Goal: Task Accomplishment & Management: Complete application form

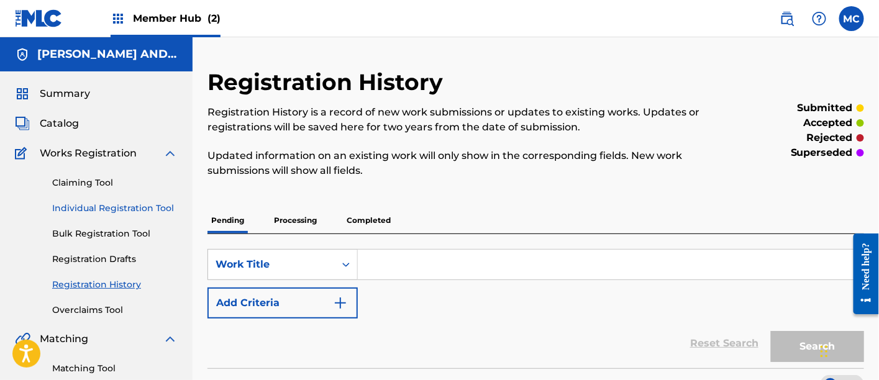
click at [124, 203] on link "Individual Registration Tool" at bounding box center [114, 208] width 125 height 13
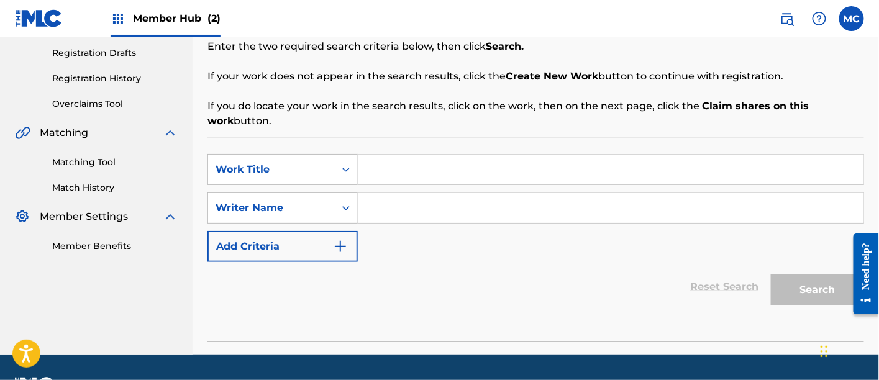
scroll to position [239, 0]
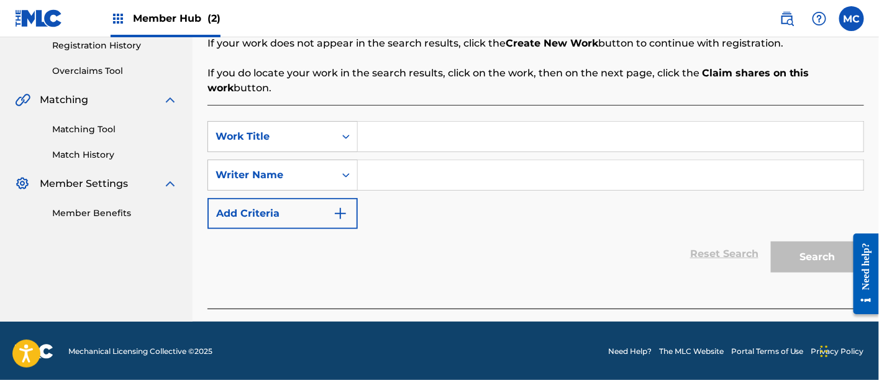
click at [429, 142] on input "Search Form" at bounding box center [611, 137] width 506 height 30
type input "Wild Country"
click at [393, 171] on input "Search Form" at bounding box center [611, 175] width 506 height 30
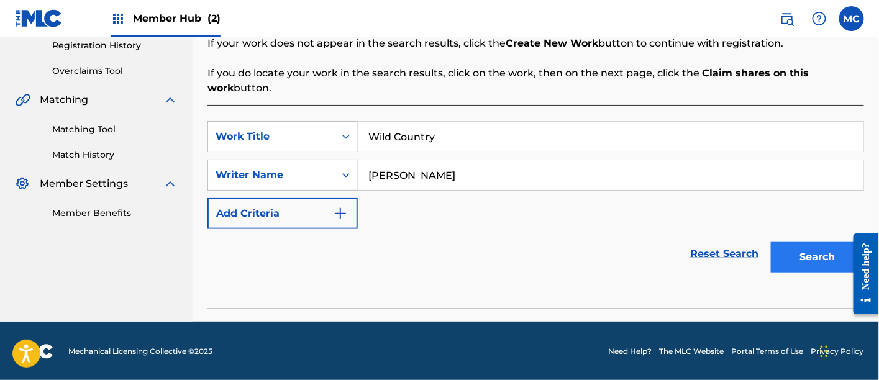
type input "[PERSON_NAME]"
click at [829, 257] on button "Search" at bounding box center [817, 257] width 93 height 31
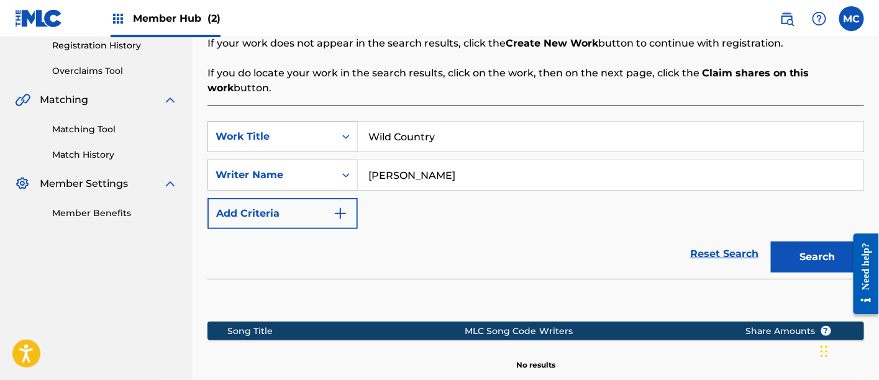
scroll to position [382, 0]
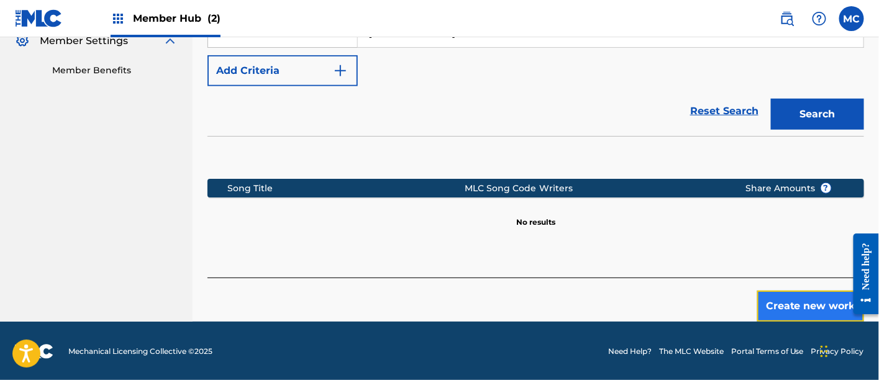
click at [779, 307] on button "Create new work" at bounding box center [810, 306] width 107 height 31
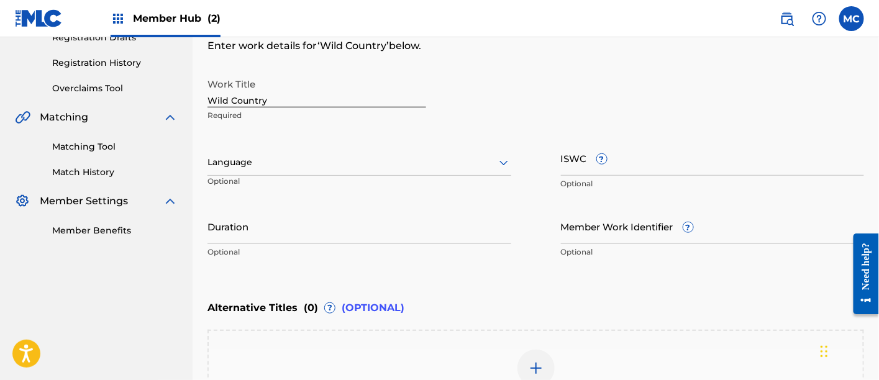
scroll to position [222, 0]
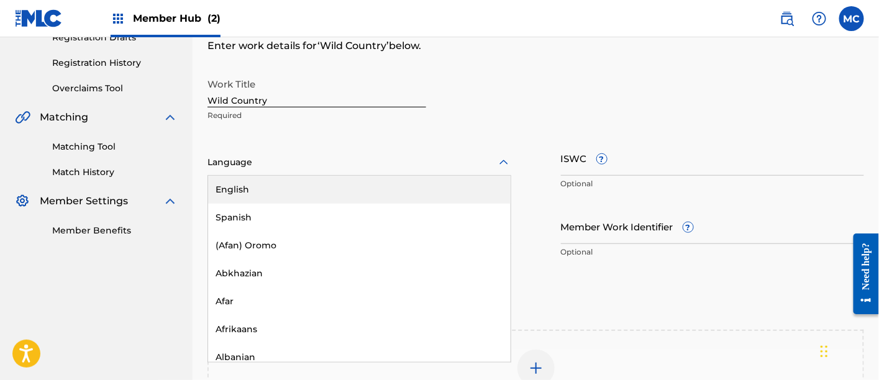
click at [288, 168] on div at bounding box center [359, 163] width 304 height 16
click at [286, 199] on div "English" at bounding box center [359, 190] width 303 height 28
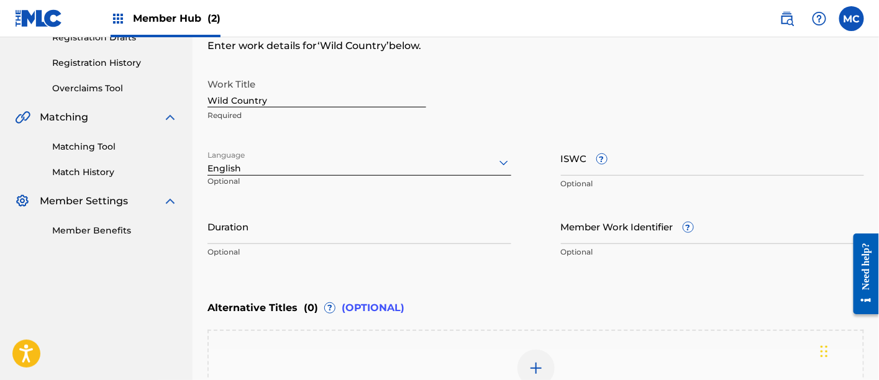
scroll to position [396, 0]
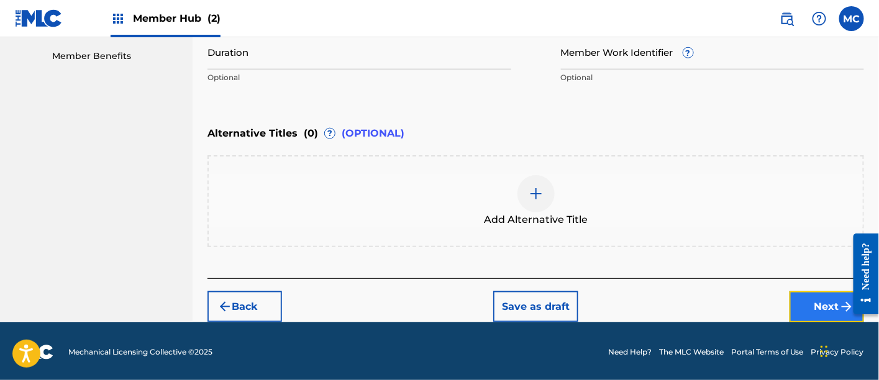
click at [802, 297] on button "Next" at bounding box center [827, 306] width 75 height 31
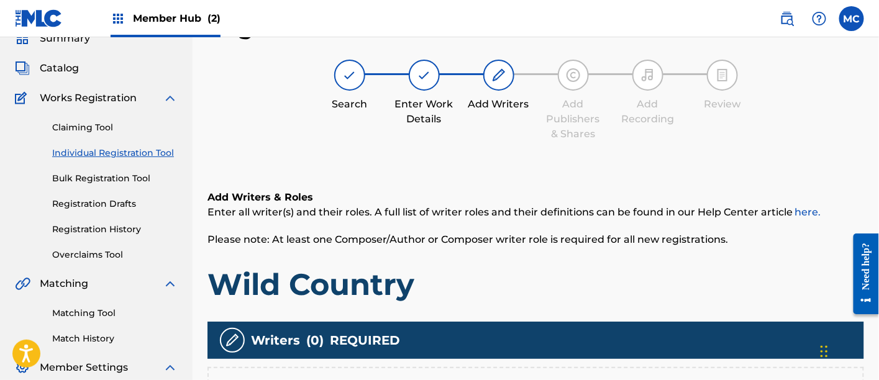
scroll to position [296, 0]
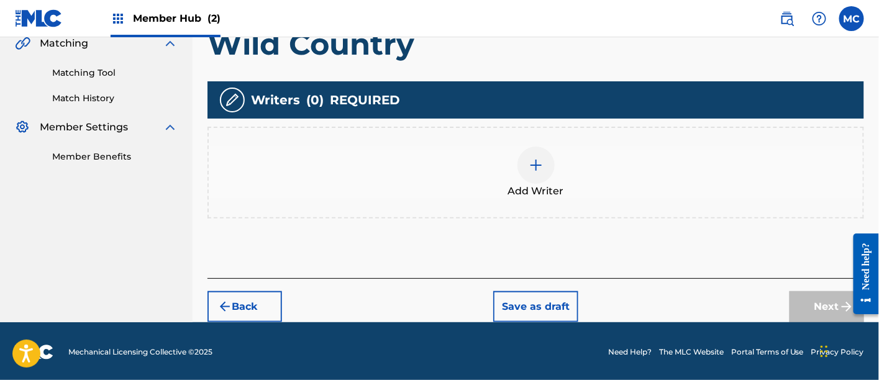
click at [521, 175] on div at bounding box center [535, 165] width 37 height 37
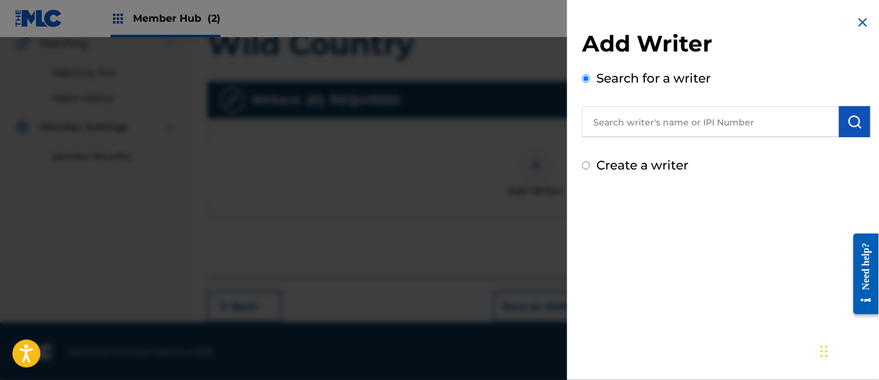
click at [634, 127] on input "text" at bounding box center [710, 121] width 257 height 31
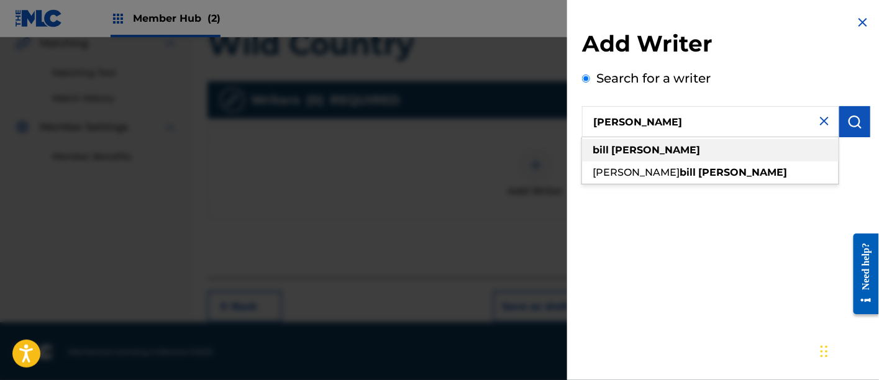
click at [633, 150] on strong "[PERSON_NAME]" at bounding box center [655, 150] width 89 height 12
type input "[PERSON_NAME]"
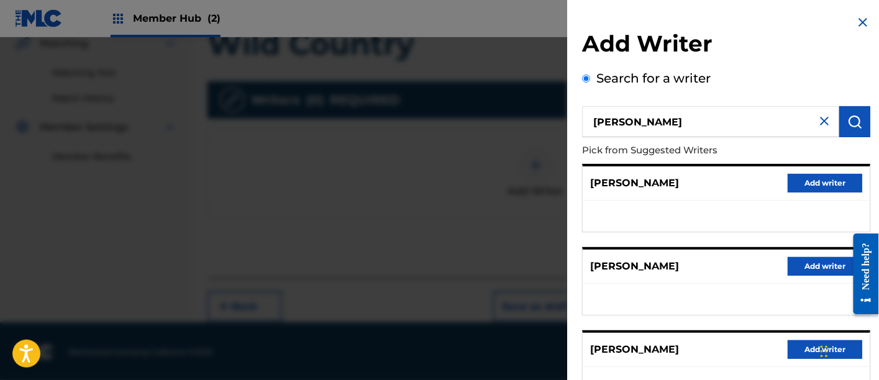
scroll to position [260, 0]
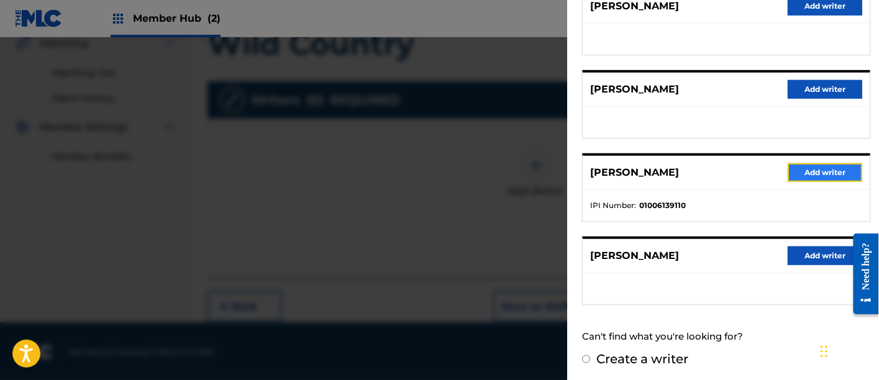
click at [806, 168] on button "Add writer" at bounding box center [825, 172] width 75 height 19
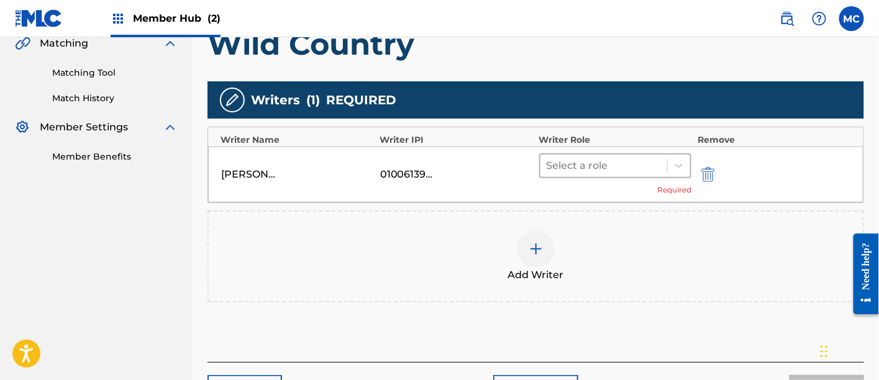
click at [647, 168] on div at bounding box center [604, 165] width 115 height 17
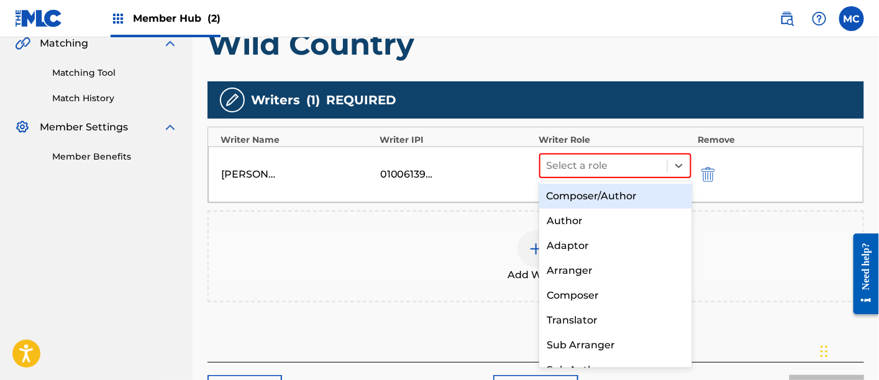
click at [636, 201] on div "Composer/Author" at bounding box center [615, 196] width 153 height 25
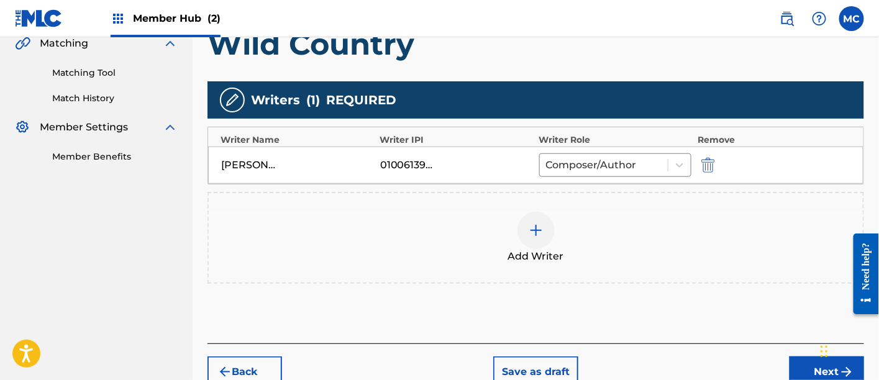
click at [529, 232] on img at bounding box center [536, 230] width 15 height 15
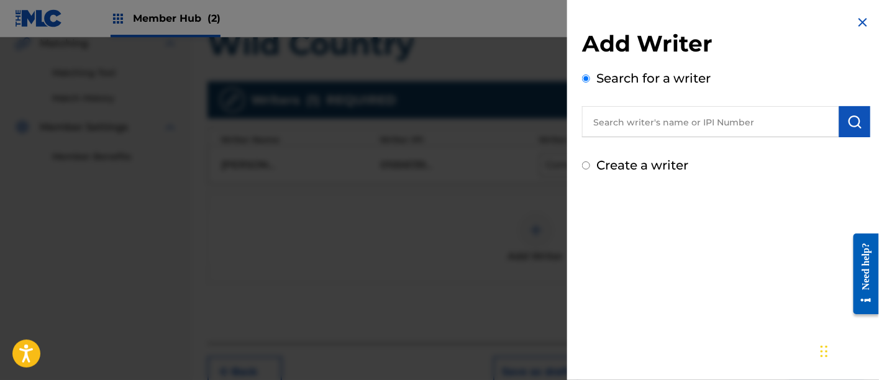
click at [609, 119] on input "text" at bounding box center [710, 121] width 257 height 31
paste input "00848870193"
click at [609, 119] on input "00848870193" at bounding box center [710, 121] width 257 height 31
type input "00848870193"
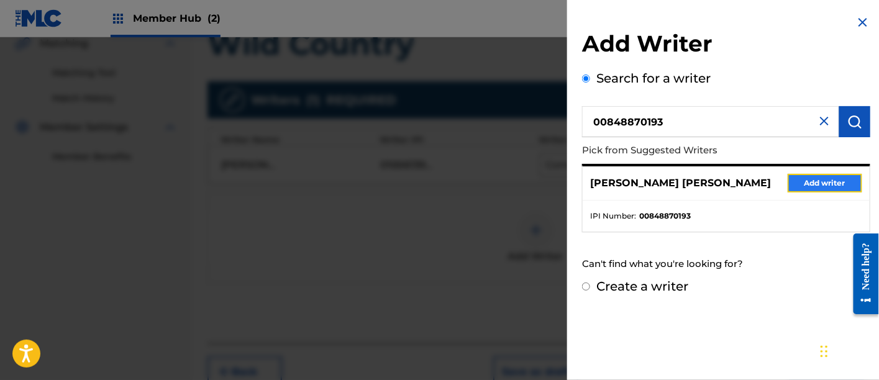
click at [805, 178] on button "Add writer" at bounding box center [825, 183] width 75 height 19
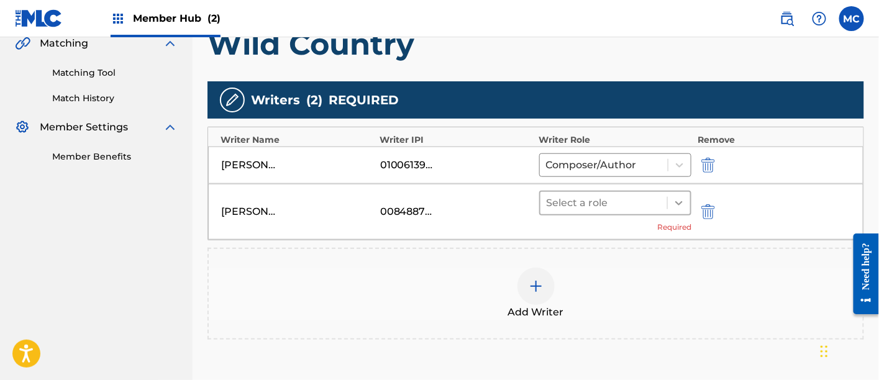
click at [678, 197] on icon at bounding box center [679, 203] width 12 height 12
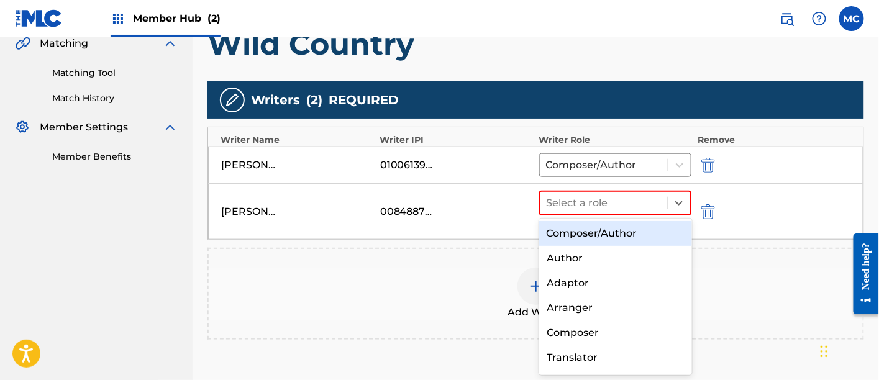
click at [615, 237] on div "Composer/Author" at bounding box center [615, 233] width 153 height 25
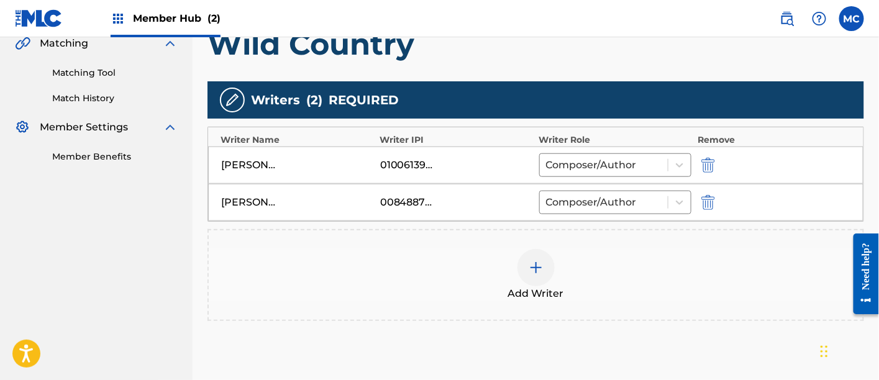
click at [535, 267] on img at bounding box center [536, 267] width 15 height 15
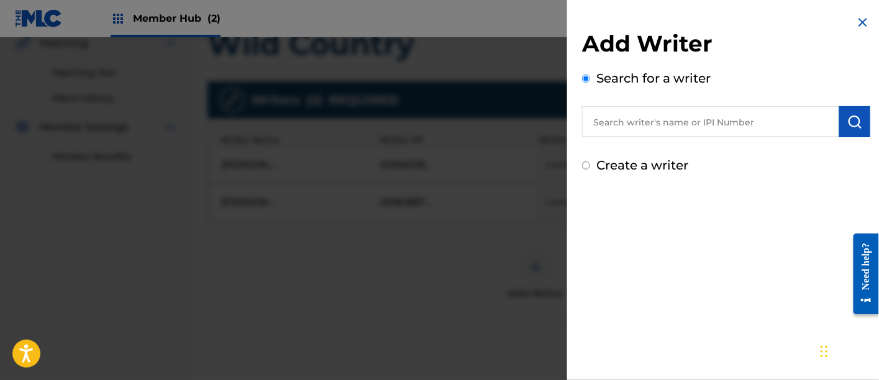
click at [609, 125] on input "text" at bounding box center [710, 121] width 257 height 31
paste input "00142824976"
click at [609, 125] on input "00142824976" at bounding box center [710, 121] width 257 height 31
type input "00142824976"
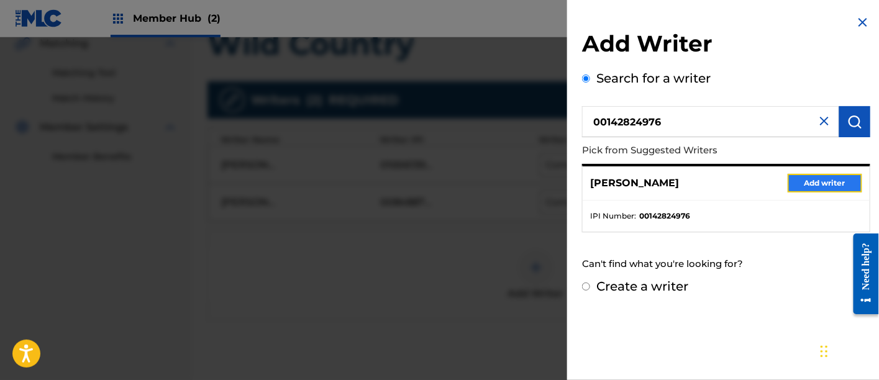
click at [830, 185] on button "Add writer" at bounding box center [825, 183] width 75 height 19
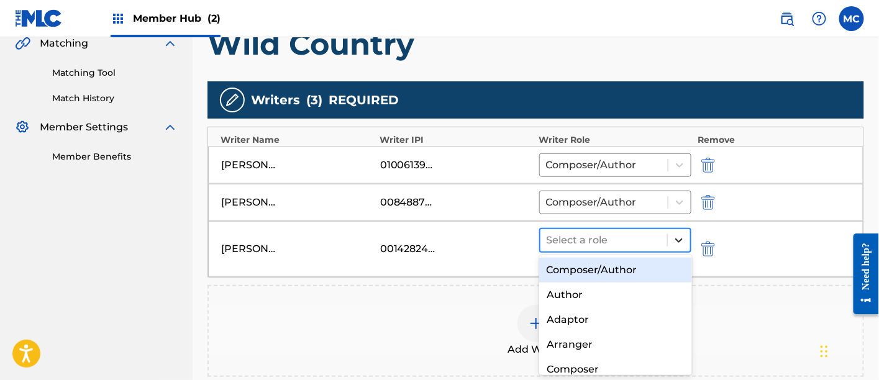
click at [682, 242] on icon at bounding box center [679, 240] width 12 height 12
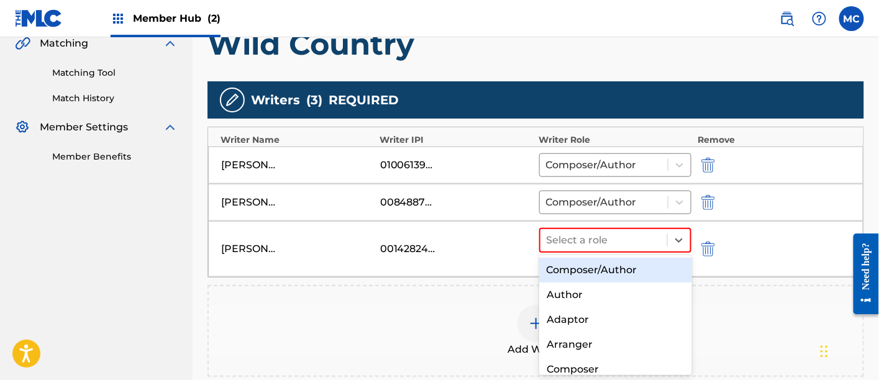
click at [626, 272] on div "Composer/Author" at bounding box center [615, 270] width 153 height 25
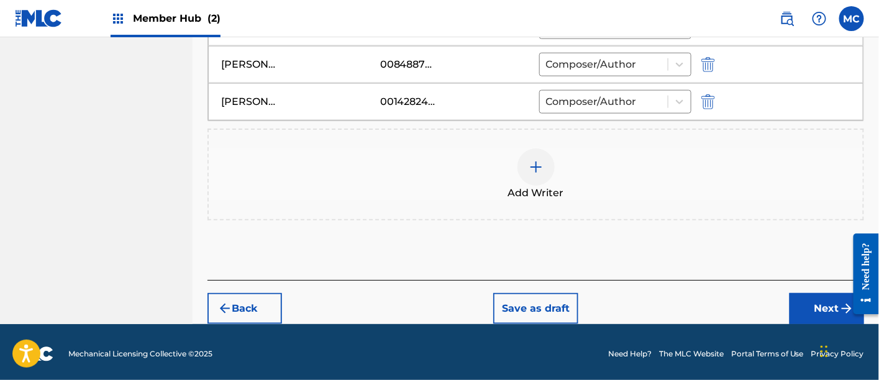
scroll to position [435, 0]
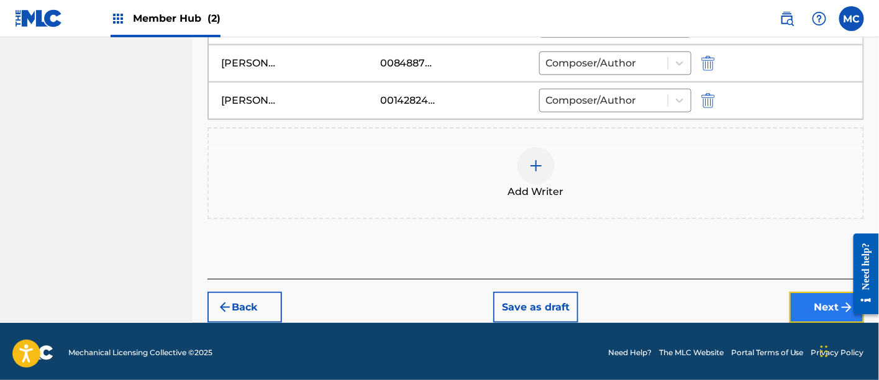
click at [815, 315] on button "Next" at bounding box center [827, 307] width 75 height 31
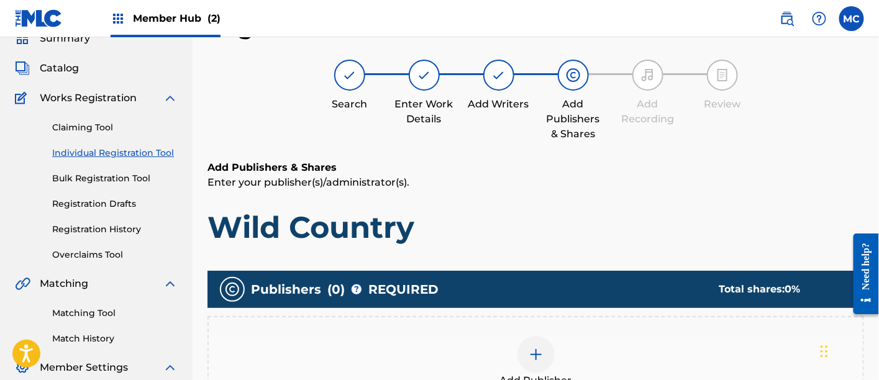
scroll to position [224, 0]
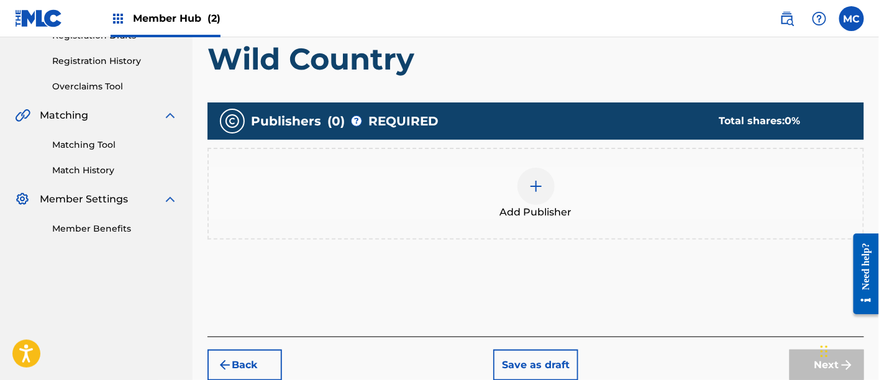
click at [550, 209] on span "Add Publisher" at bounding box center [536, 212] width 72 height 15
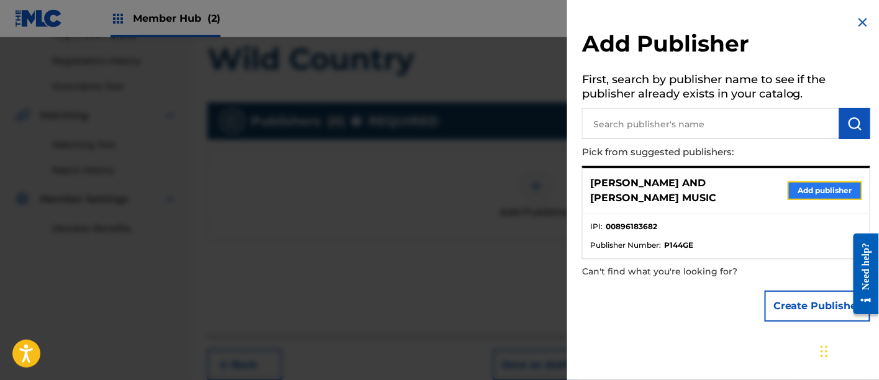
click at [813, 187] on button "Add publisher" at bounding box center [825, 190] width 75 height 19
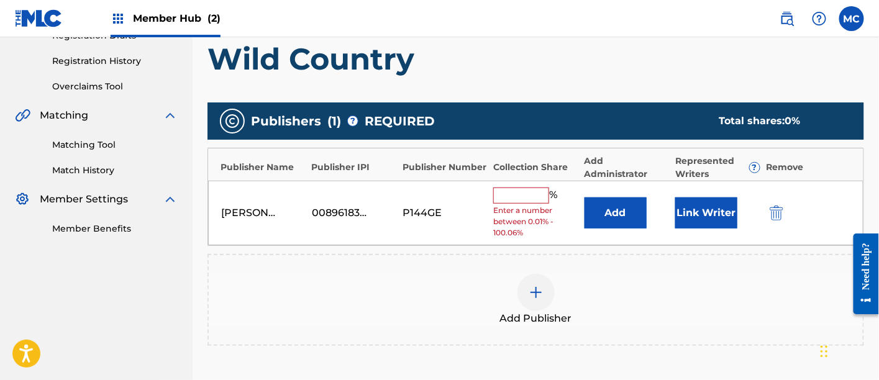
click at [505, 199] on input "text" at bounding box center [521, 196] width 56 height 16
type input "33.34"
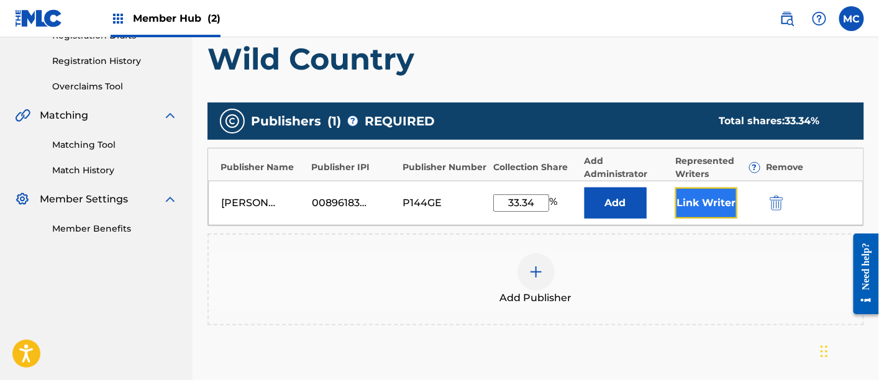
click at [701, 206] on button "Link Writer" at bounding box center [706, 203] width 62 height 31
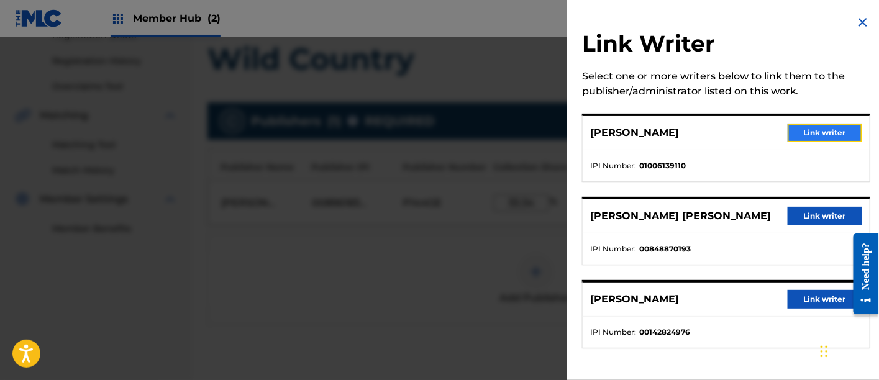
click at [818, 130] on button "Link writer" at bounding box center [825, 133] width 75 height 19
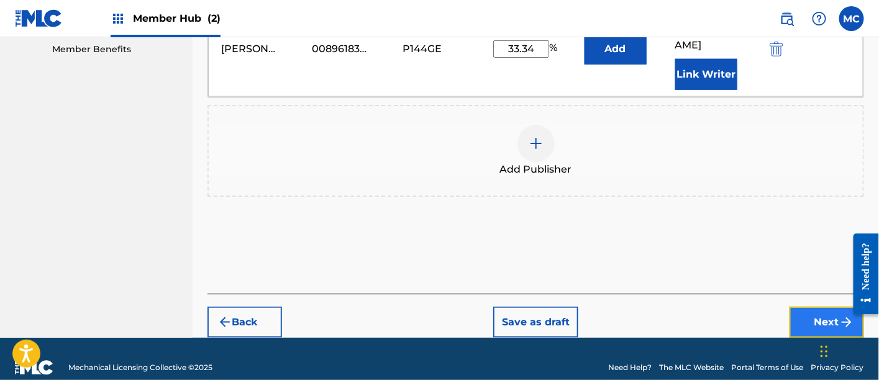
click at [820, 307] on button "Next" at bounding box center [827, 322] width 75 height 31
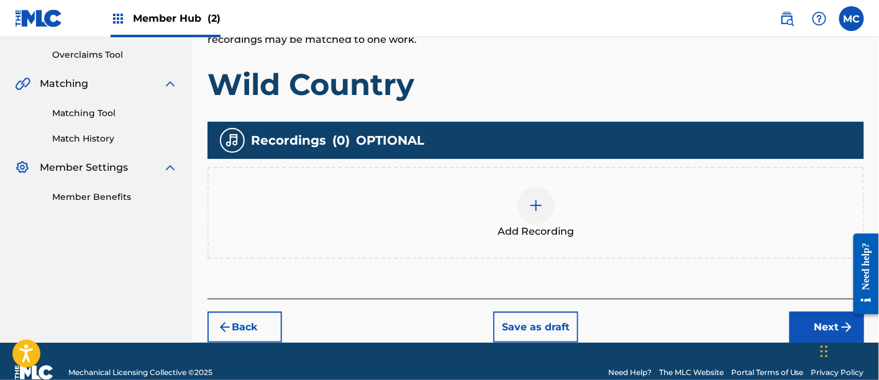
scroll to position [255, 0]
click at [532, 207] on img at bounding box center [536, 205] width 15 height 15
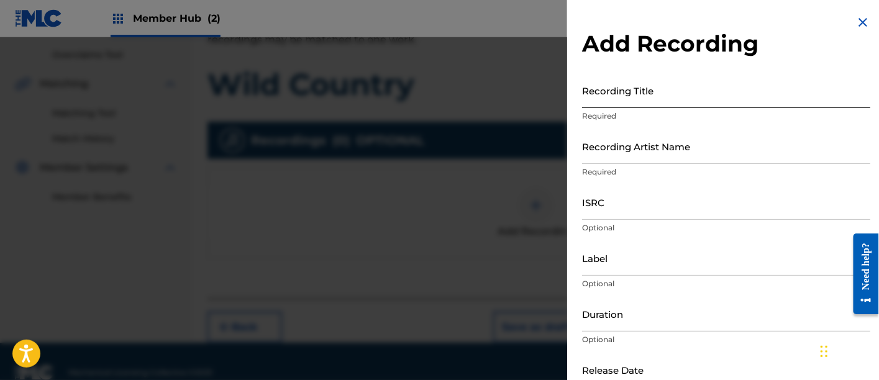
click at [613, 91] on input "Recording Title" at bounding box center [726, 90] width 288 height 35
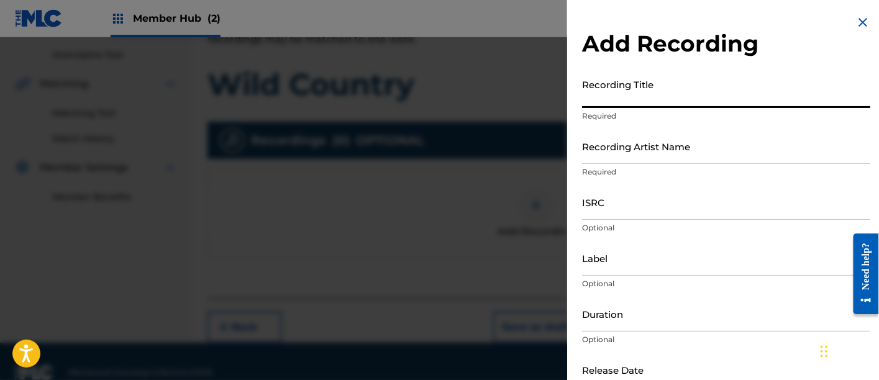
paste input "Wild Country"
type input "Wild Country"
click at [614, 156] on input "Recording Artist Name" at bounding box center [726, 146] width 288 height 35
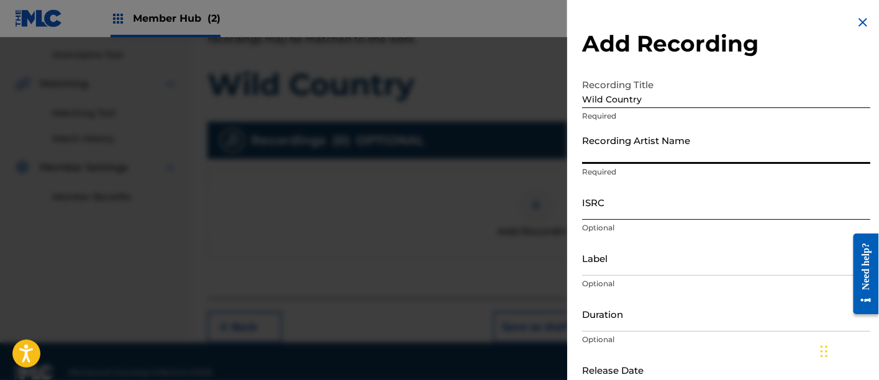
type input "[PERSON_NAME]"
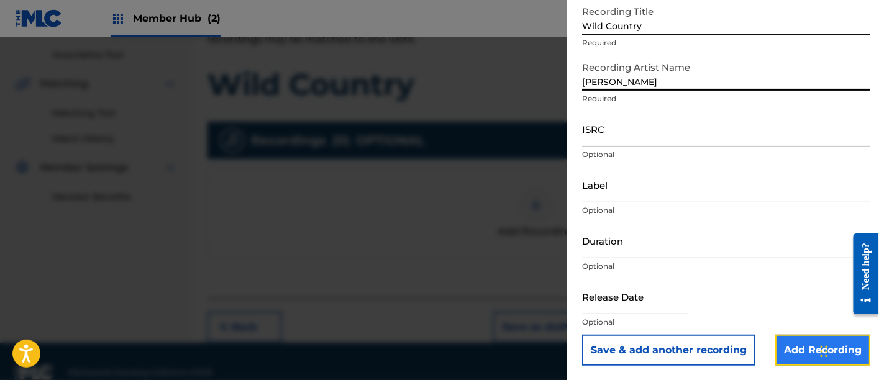
click at [788, 354] on input "Add Recording" at bounding box center [822, 350] width 95 height 31
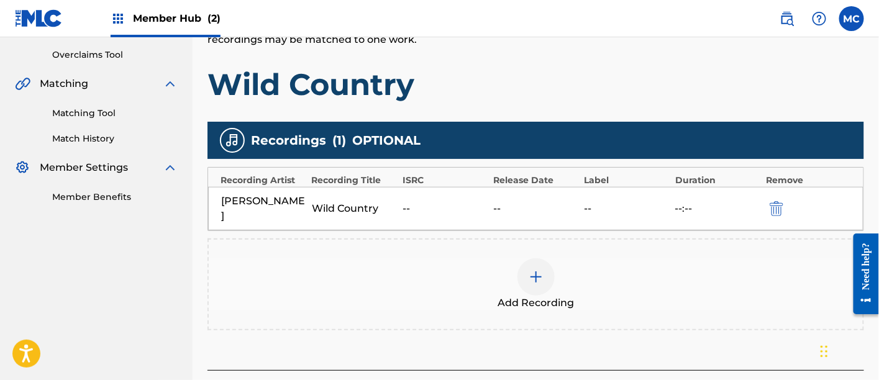
scroll to position [332, 0]
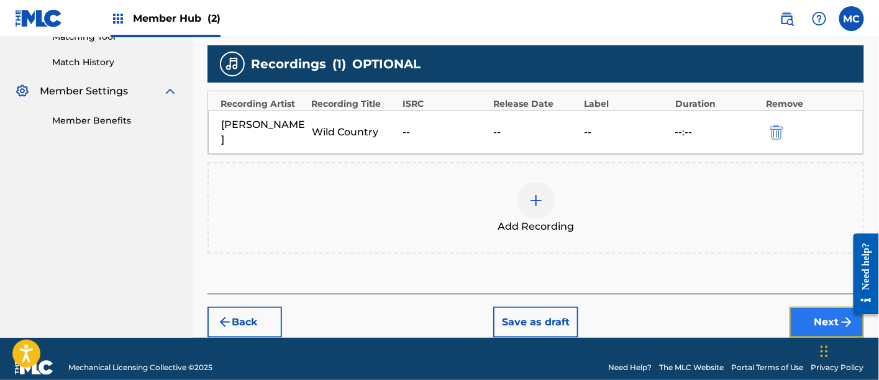
click at [806, 307] on button "Next" at bounding box center [827, 322] width 75 height 31
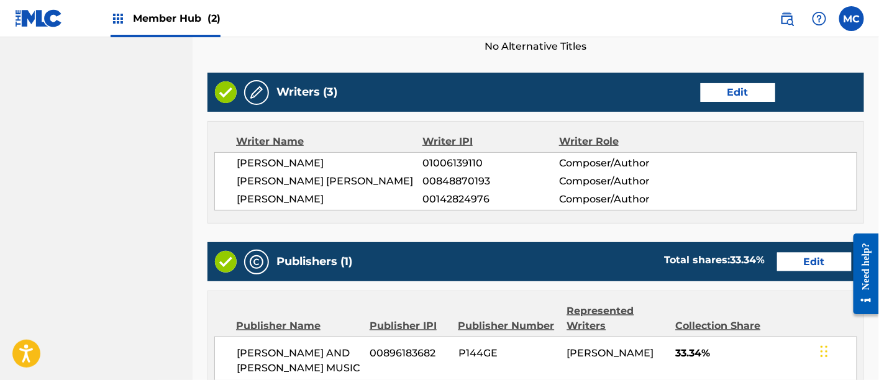
scroll to position [724, 0]
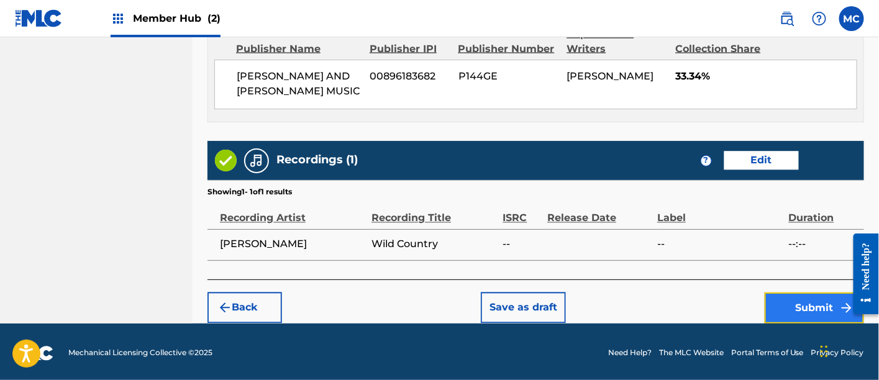
click at [798, 303] on button "Submit" at bounding box center [814, 308] width 99 height 31
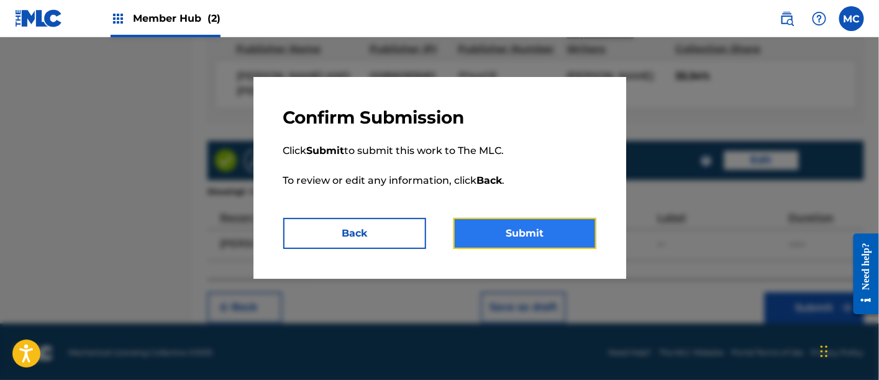
click at [544, 227] on button "Submit" at bounding box center [524, 233] width 143 height 31
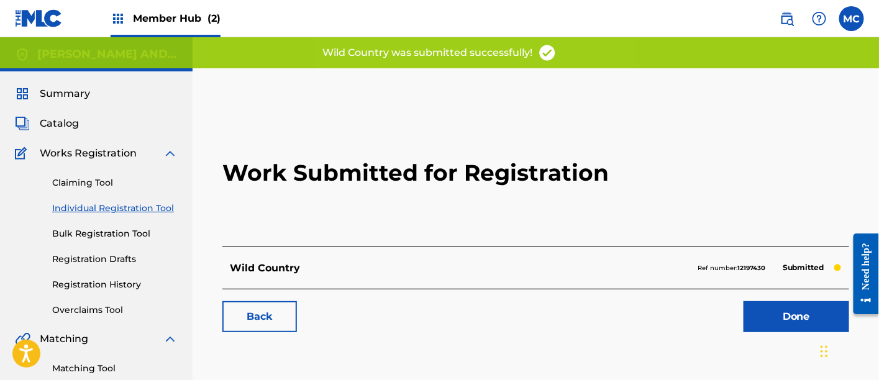
scroll to position [71, 0]
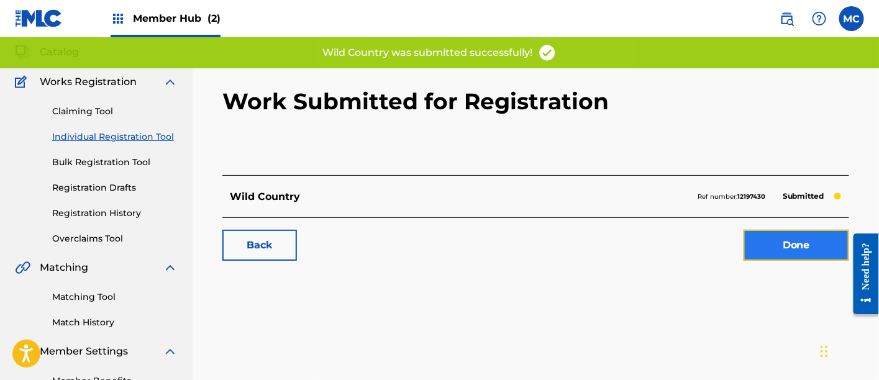
click at [776, 239] on link "Done" at bounding box center [797, 245] width 106 height 31
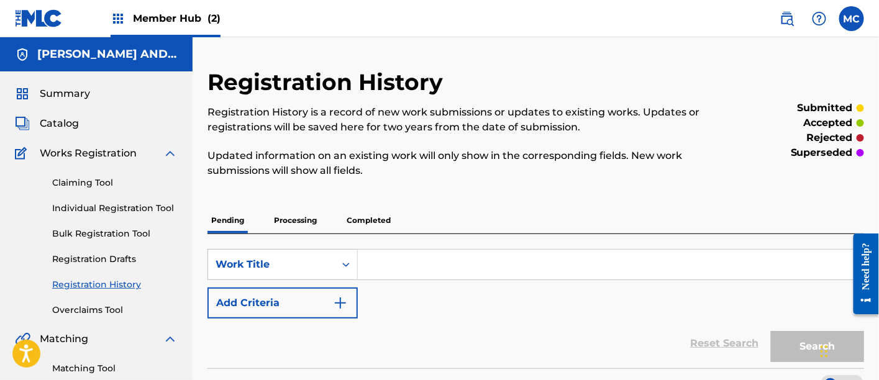
click at [390, 272] on input "Search Form" at bounding box center [611, 265] width 506 height 30
click at [147, 206] on link "Individual Registration Tool" at bounding box center [114, 208] width 125 height 13
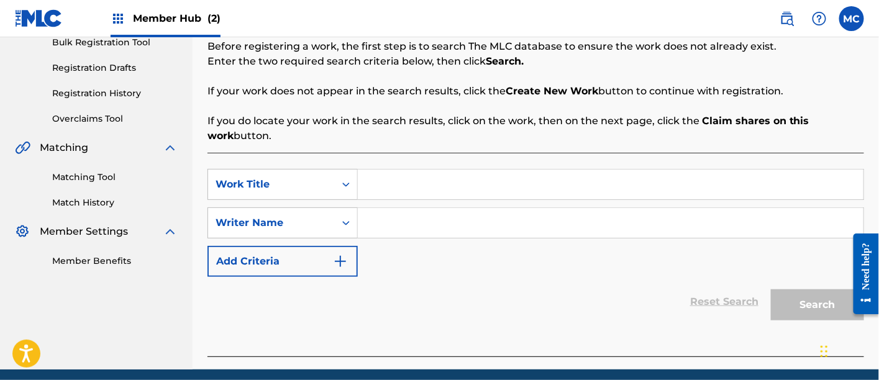
scroll to position [197, 0]
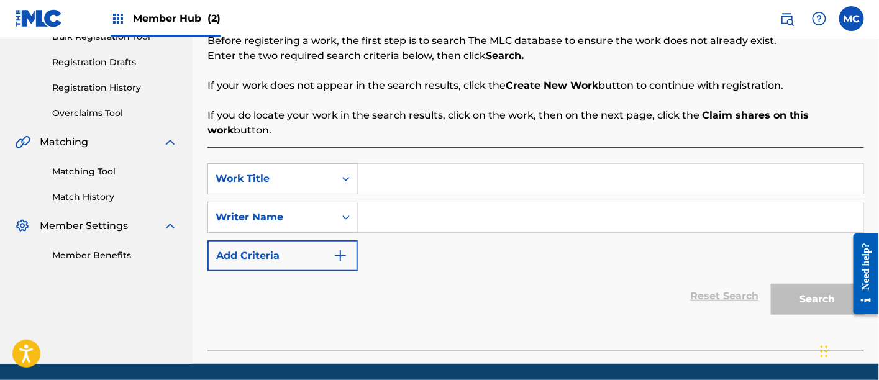
click at [476, 183] on input "Search Form" at bounding box center [611, 179] width 506 height 30
type input "This is Me"
click at [424, 219] on input "Search Form" at bounding box center [611, 218] width 506 height 30
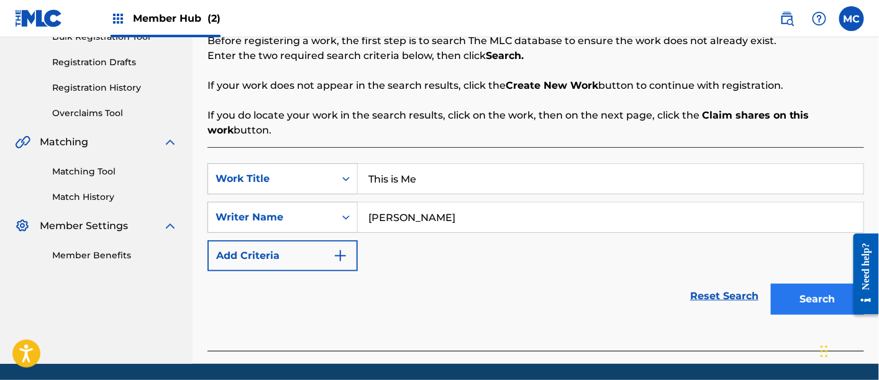
type input "[PERSON_NAME]"
click at [795, 303] on button "Search" at bounding box center [817, 299] width 93 height 31
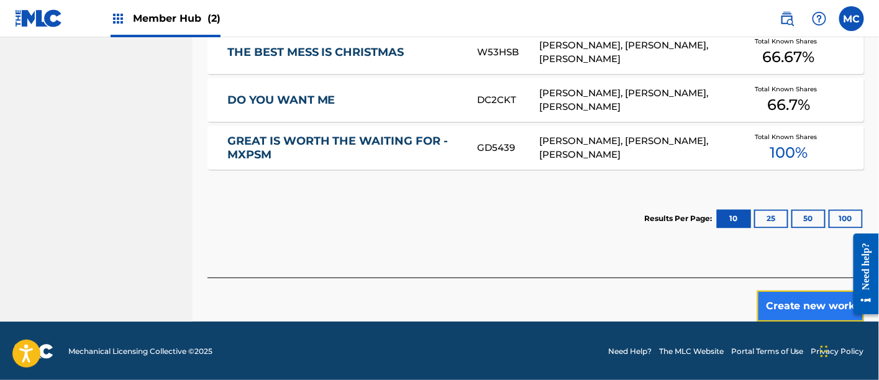
click at [794, 303] on button "Create new work" at bounding box center [810, 306] width 107 height 31
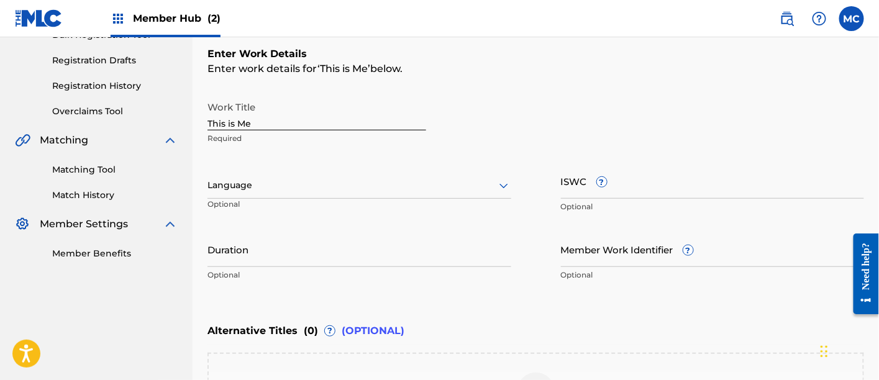
scroll to position [203, 0]
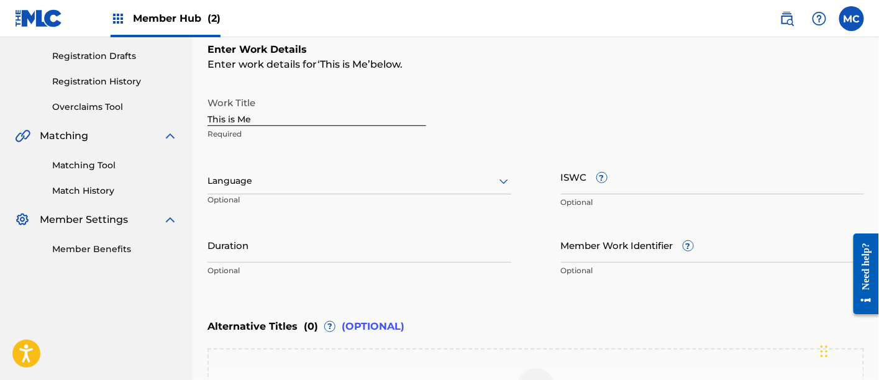
click at [444, 181] on div at bounding box center [359, 181] width 304 height 16
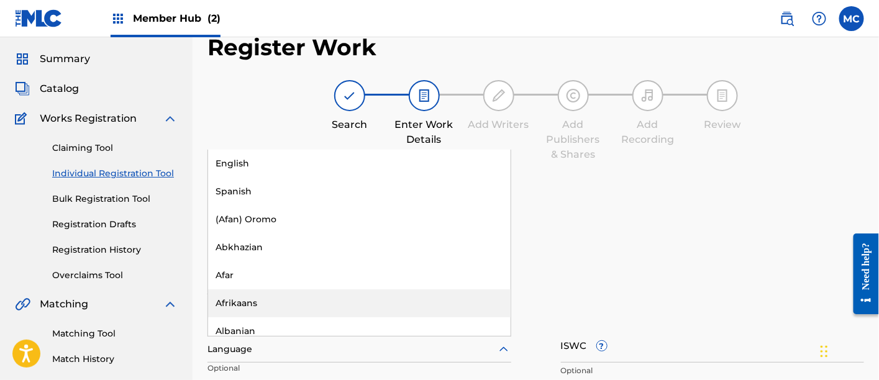
scroll to position [34, 0]
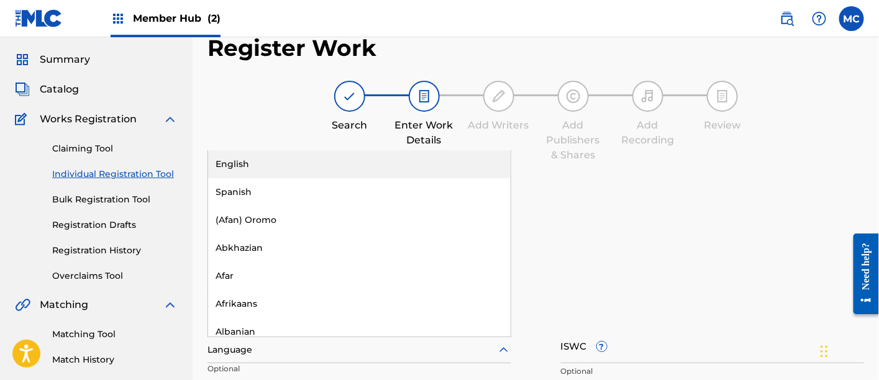
click at [449, 160] on div "English" at bounding box center [359, 164] width 303 height 28
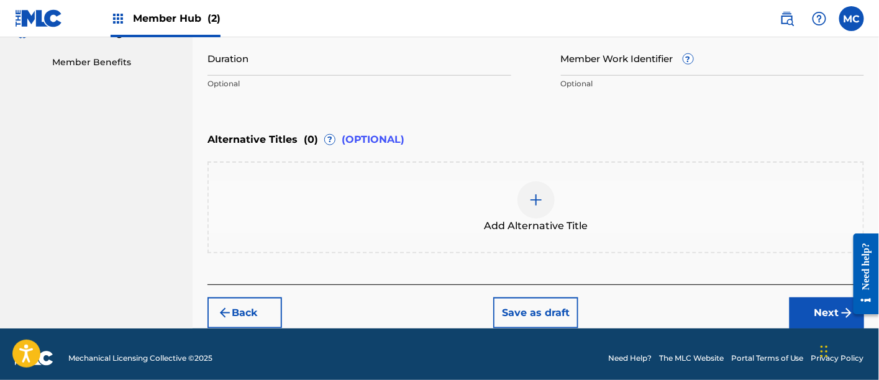
scroll to position [396, 0]
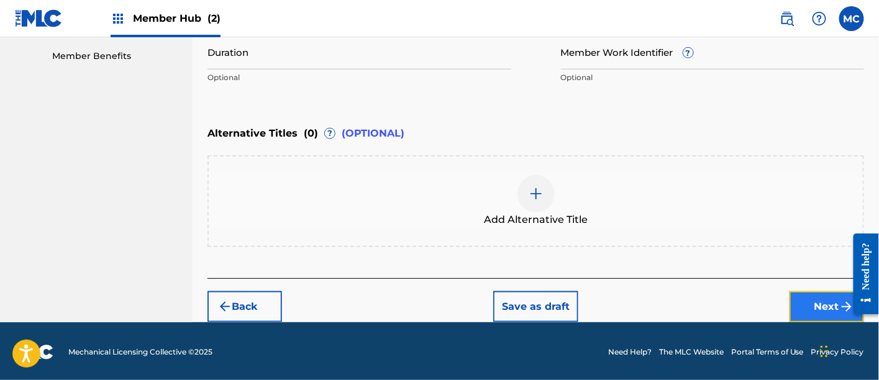
click at [825, 307] on button "Next" at bounding box center [827, 306] width 75 height 31
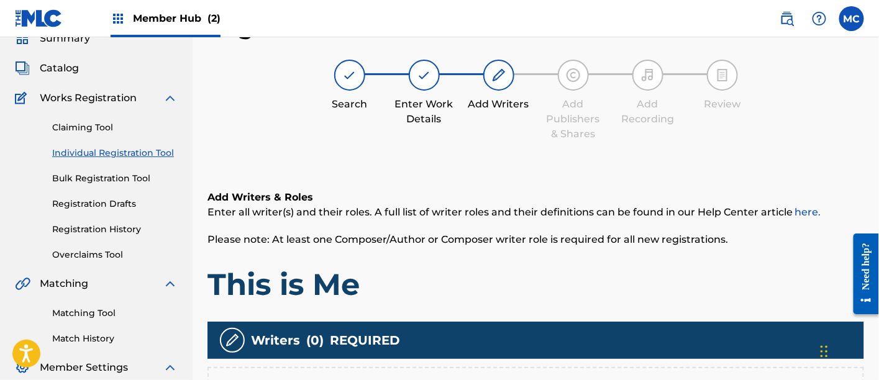
scroll to position [272, 0]
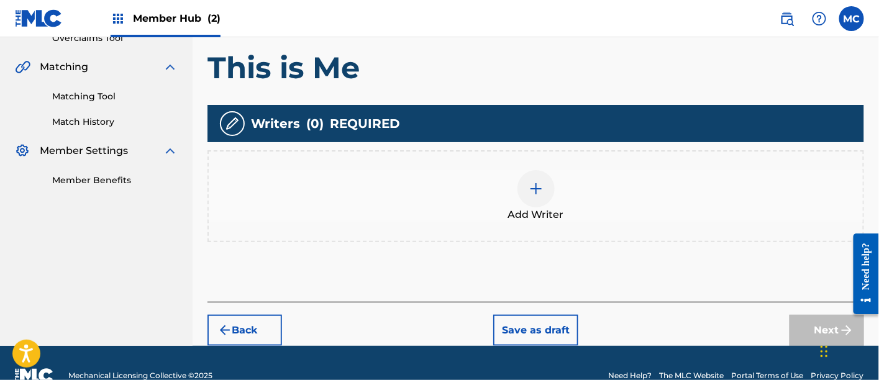
click at [535, 199] on div at bounding box center [535, 188] width 37 height 37
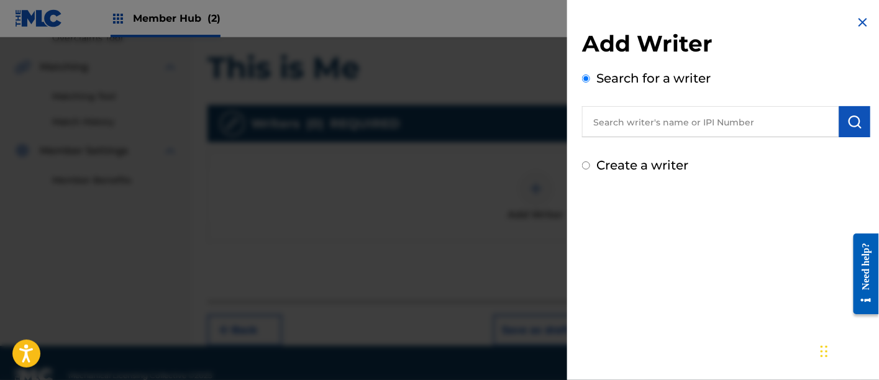
click at [648, 131] on input "text" at bounding box center [710, 121] width 257 height 31
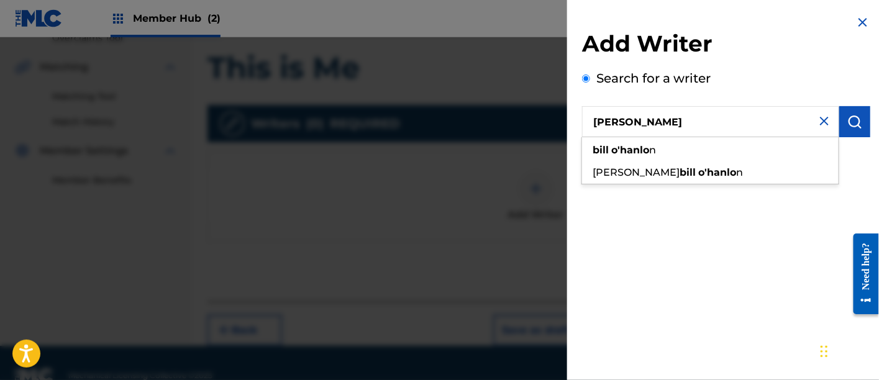
type input "[PERSON_NAME]"
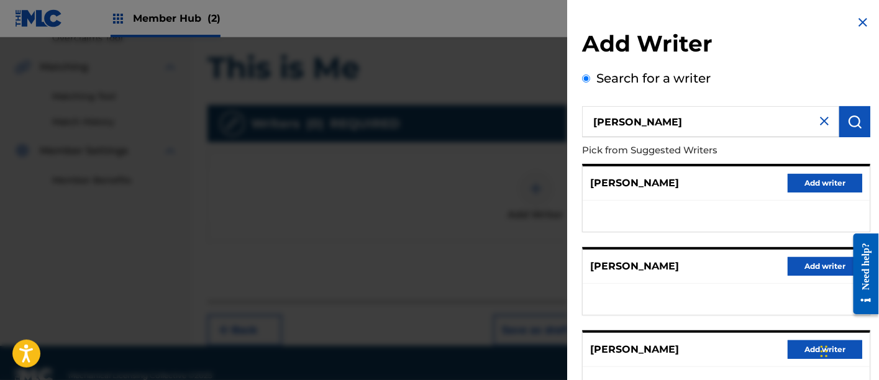
scroll to position [260, 0]
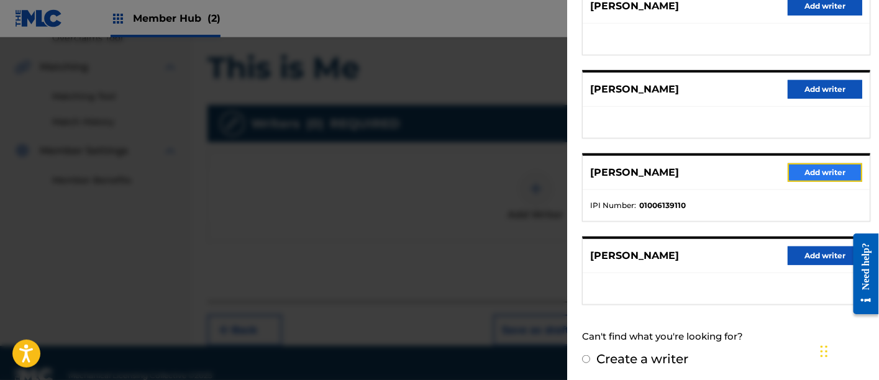
click at [823, 171] on button "Add writer" at bounding box center [825, 172] width 75 height 19
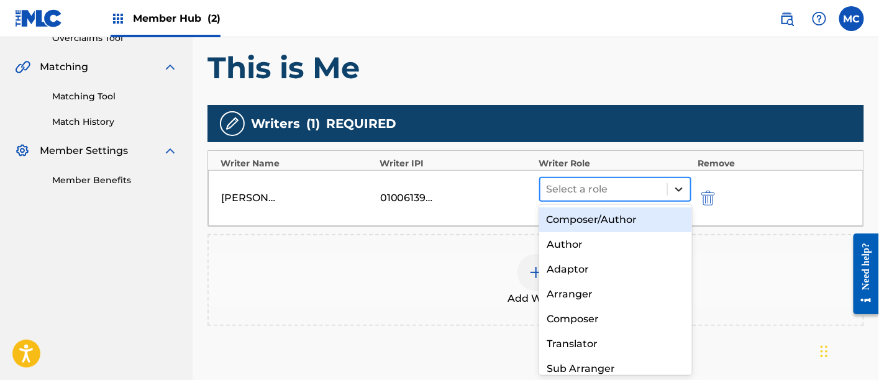
click at [673, 189] on div at bounding box center [679, 189] width 22 height 22
click at [596, 223] on div "Composer/Author" at bounding box center [615, 219] width 153 height 25
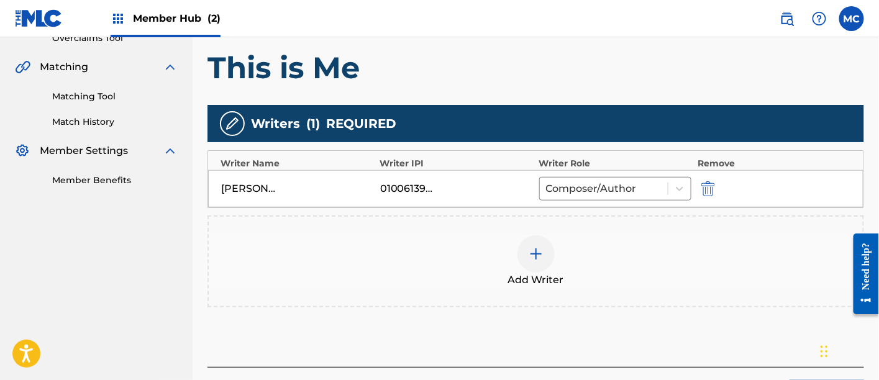
click at [548, 248] on div at bounding box center [535, 253] width 37 height 37
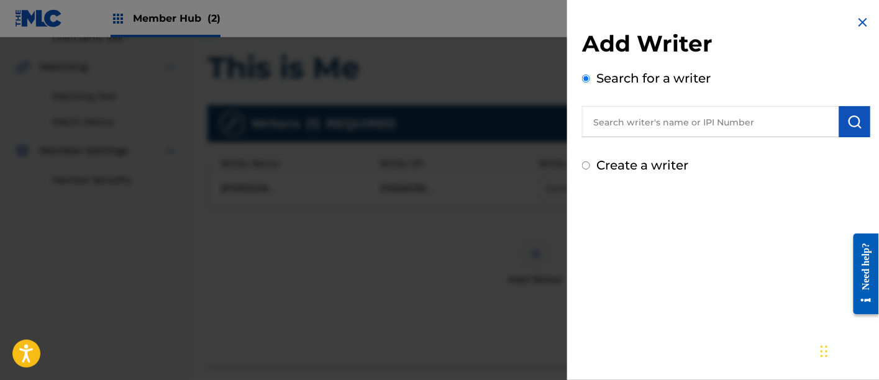
click at [711, 129] on input "text" at bounding box center [710, 121] width 257 height 31
paste input "00523060890"
click at [615, 123] on input "00523060890" at bounding box center [710, 121] width 257 height 31
type input "00523060890"
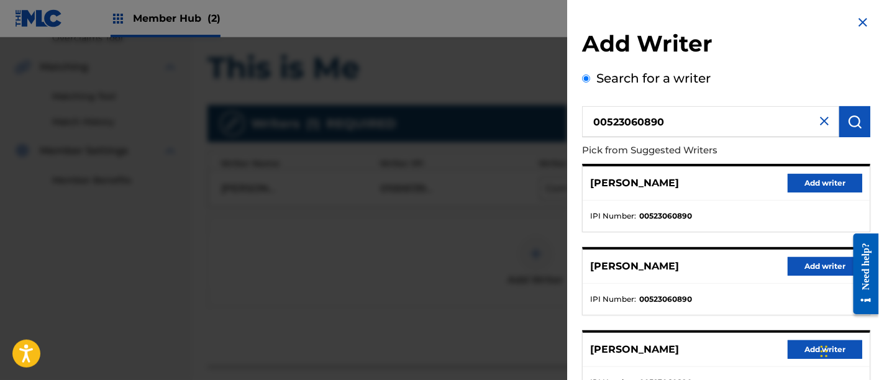
scroll to position [177, 0]
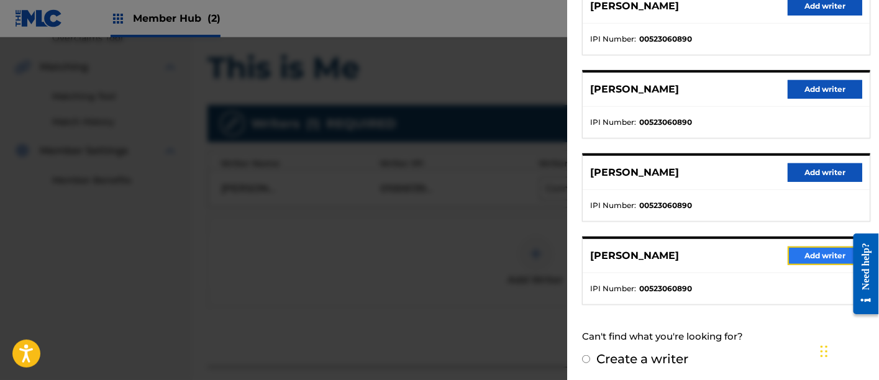
click at [801, 255] on button "Add writer" at bounding box center [825, 256] width 75 height 19
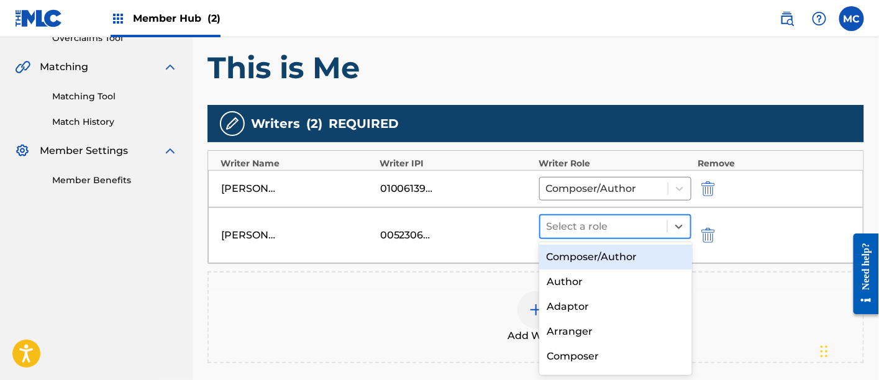
click at [617, 227] on div at bounding box center [604, 226] width 115 height 17
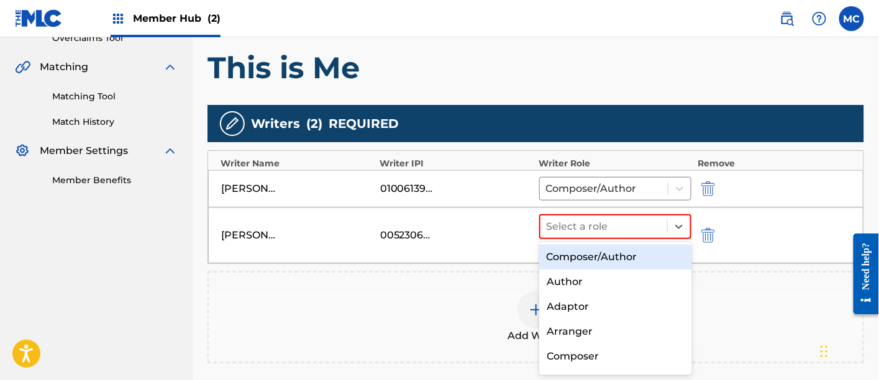
click at [589, 257] on div "Composer/Author" at bounding box center [615, 257] width 153 height 25
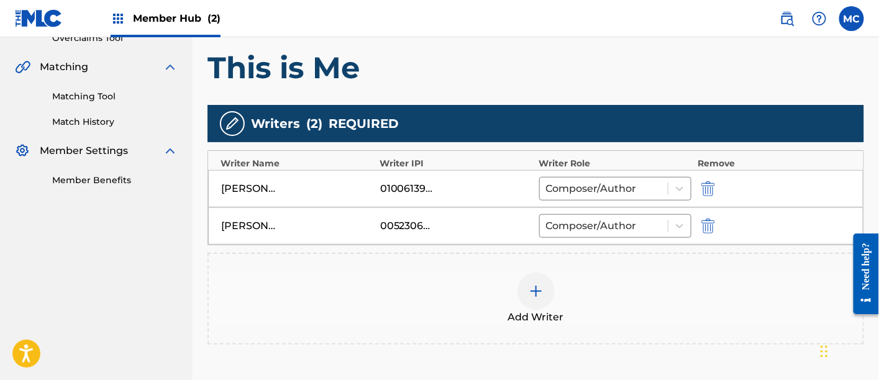
click at [535, 299] on div at bounding box center [535, 291] width 37 height 37
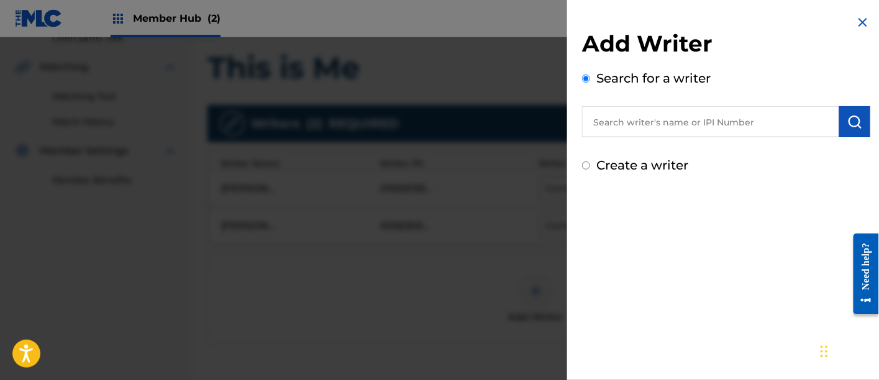
click at [629, 127] on input "text" at bounding box center [710, 121] width 257 height 31
paste input "00536846619"
click at [614, 123] on input "00536846619" at bounding box center [710, 121] width 257 height 31
type input "00536846619"
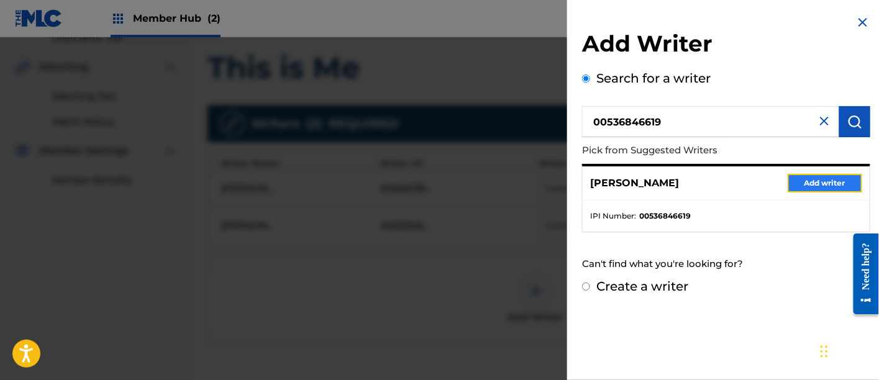
click at [821, 185] on button "Add writer" at bounding box center [825, 183] width 75 height 19
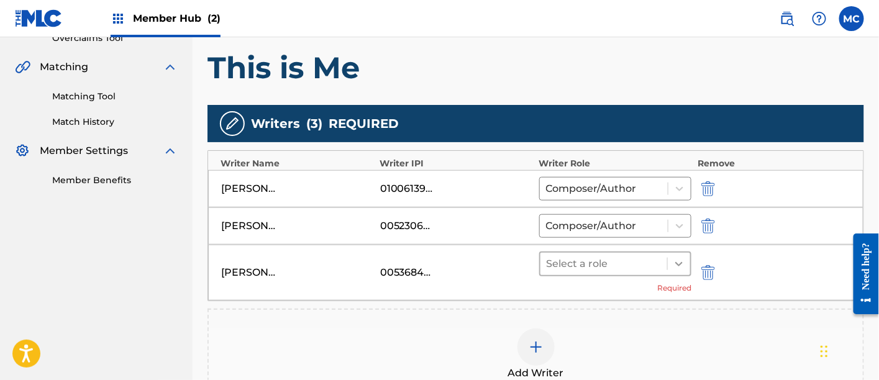
click at [678, 262] on icon at bounding box center [678, 264] width 7 height 4
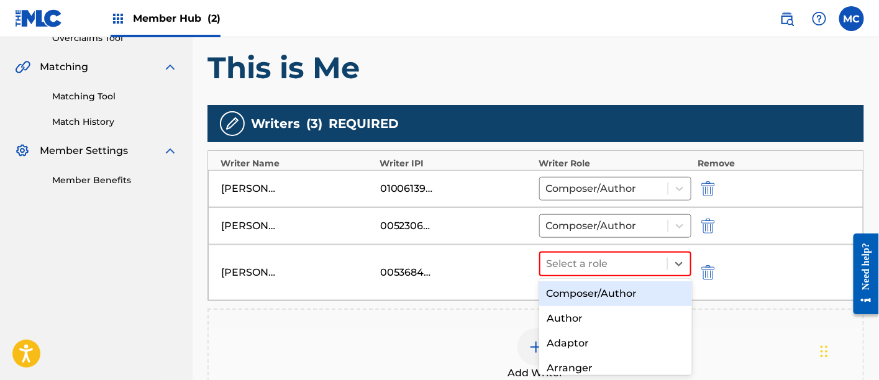
click at [632, 291] on div "Composer/Author" at bounding box center [615, 293] width 153 height 25
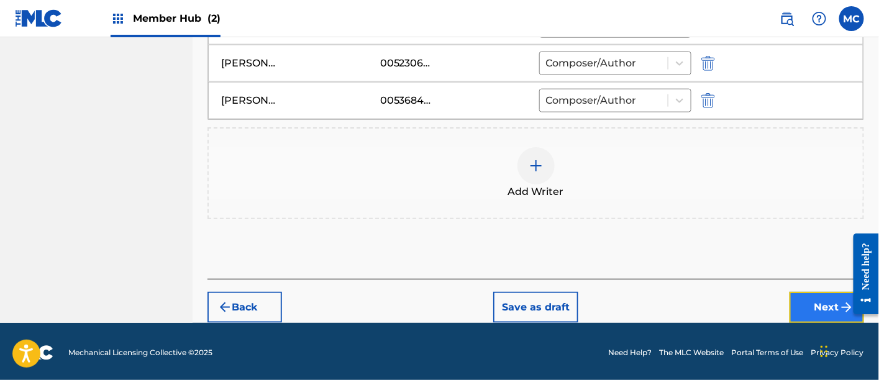
click at [811, 314] on button "Next" at bounding box center [827, 307] width 75 height 31
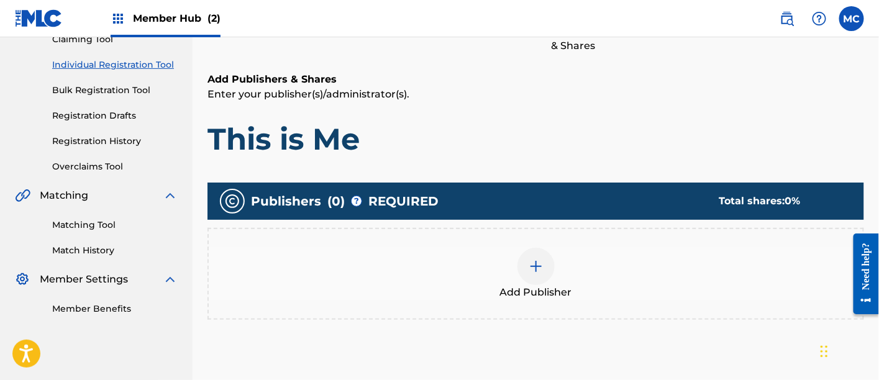
scroll to position [143, 0]
click at [519, 267] on div at bounding box center [535, 266] width 37 height 37
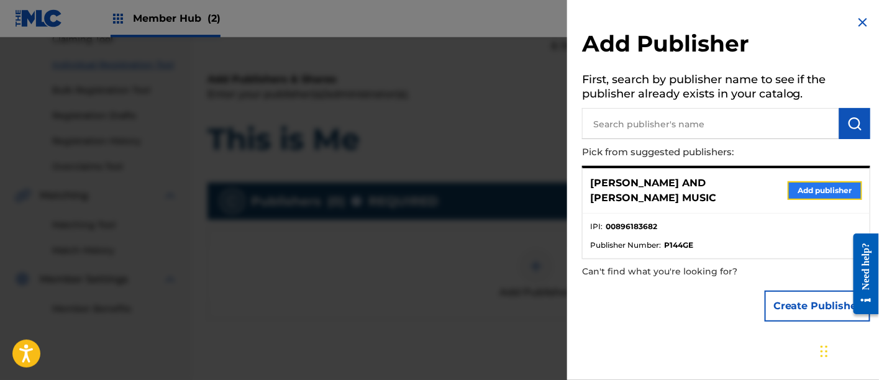
click at [806, 181] on button "Add publisher" at bounding box center [825, 190] width 75 height 19
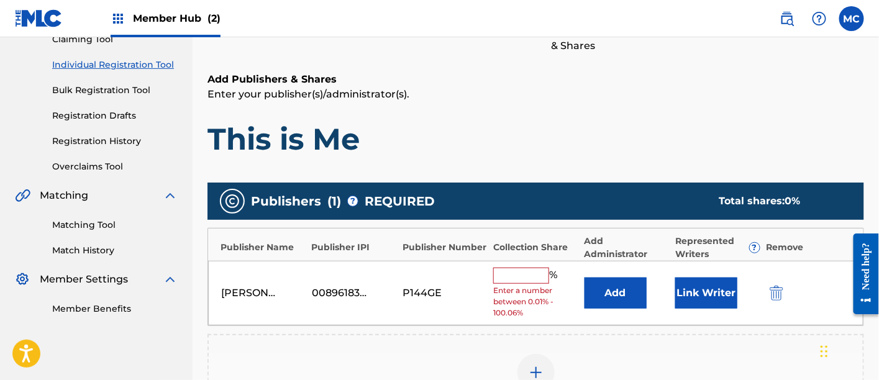
click at [526, 276] on input "text" at bounding box center [521, 276] width 56 height 16
type input "33.34"
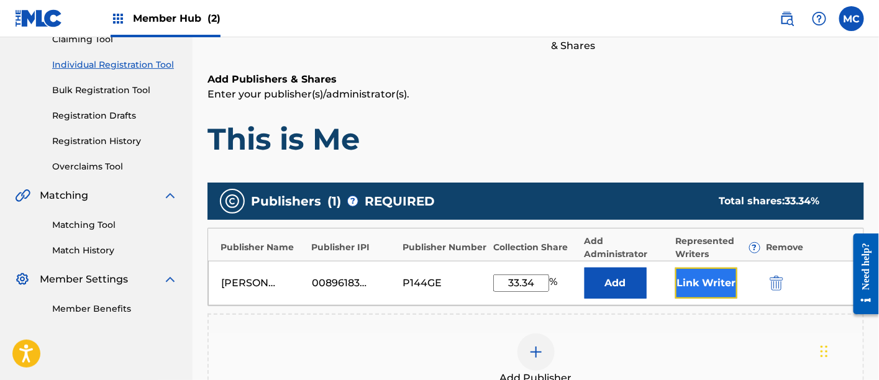
click at [704, 285] on button "Link Writer" at bounding box center [706, 283] width 62 height 31
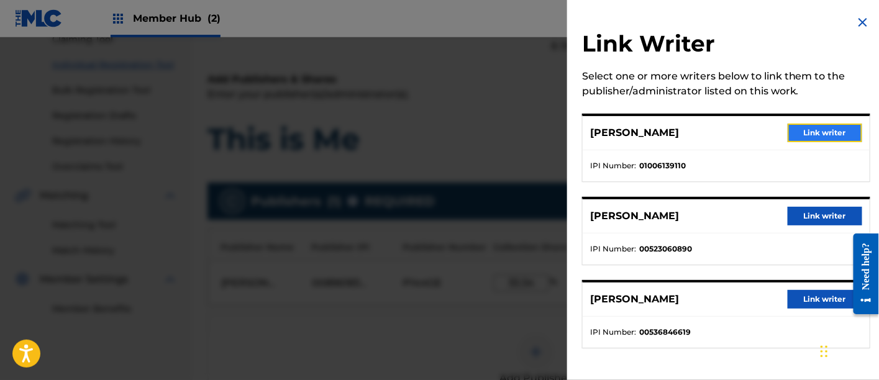
click at [802, 132] on button "Link writer" at bounding box center [825, 133] width 75 height 19
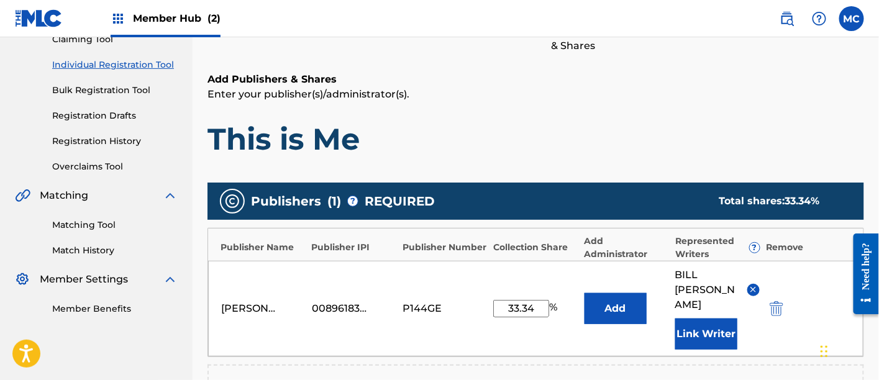
scroll to position [403, 0]
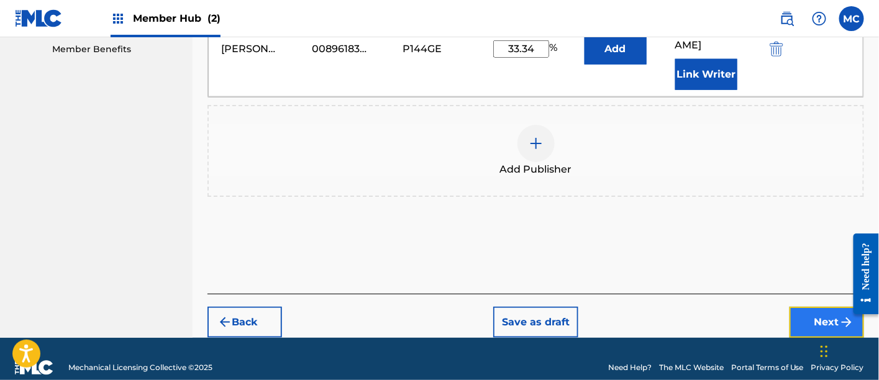
click at [826, 311] on button "Next" at bounding box center [827, 322] width 75 height 31
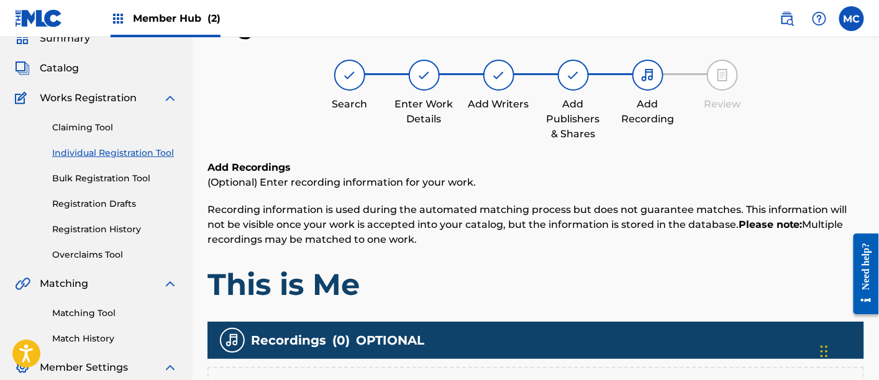
scroll to position [227, 0]
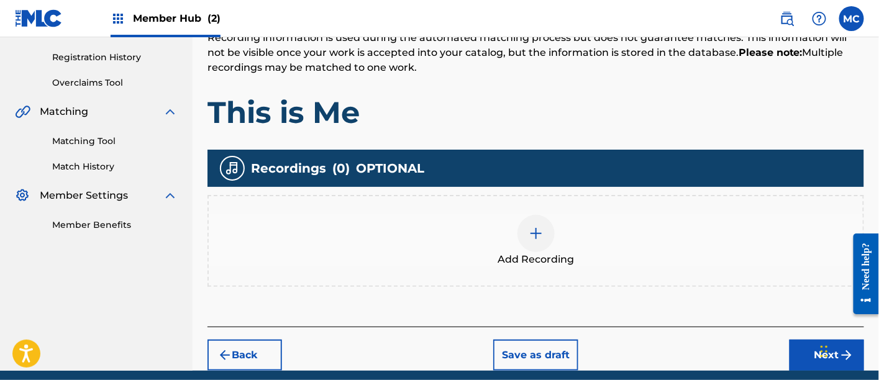
click at [511, 230] on div "Add Recording" at bounding box center [536, 241] width 654 height 52
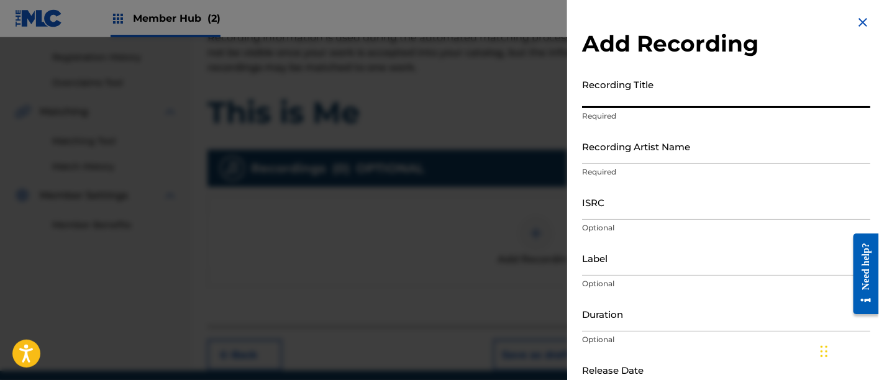
click at [605, 104] on input "Recording Title" at bounding box center [726, 90] width 288 height 35
paste input "This Is Me"
type input "This Is Me"
click at [630, 154] on input "Recording Artist Name" at bounding box center [726, 146] width 288 height 35
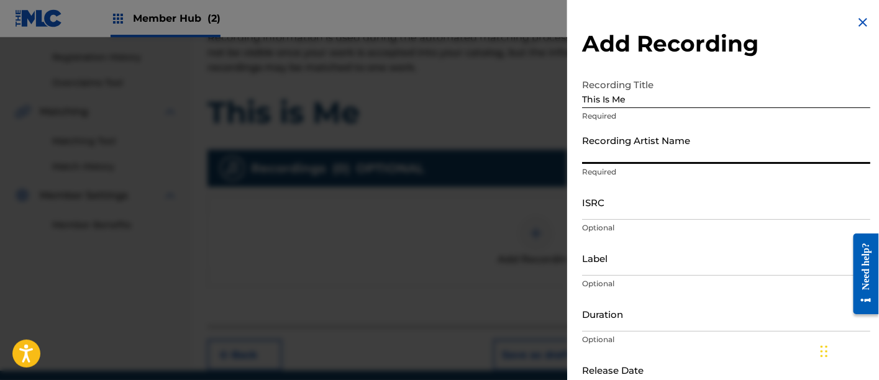
paste input "IDO featuring [PERSON_NAME]"
click at [584, 157] on input "IDO featuring [PERSON_NAME]" at bounding box center [726, 146] width 288 height 35
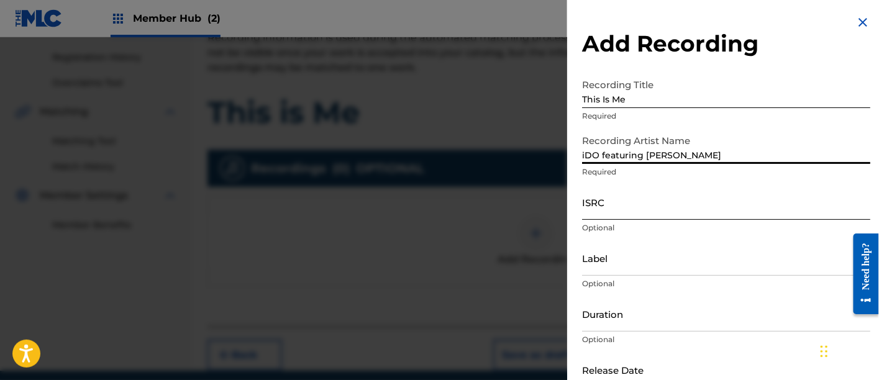
scroll to position [73, 0]
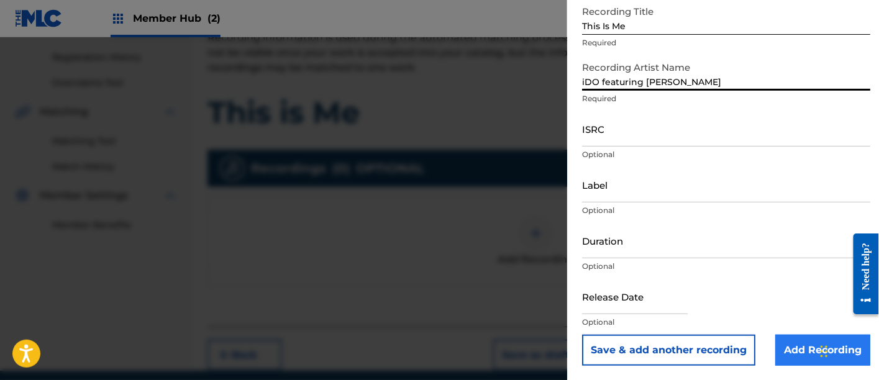
type input "iDO featuring [PERSON_NAME]"
click at [795, 359] on input "Add Recording" at bounding box center [822, 350] width 95 height 31
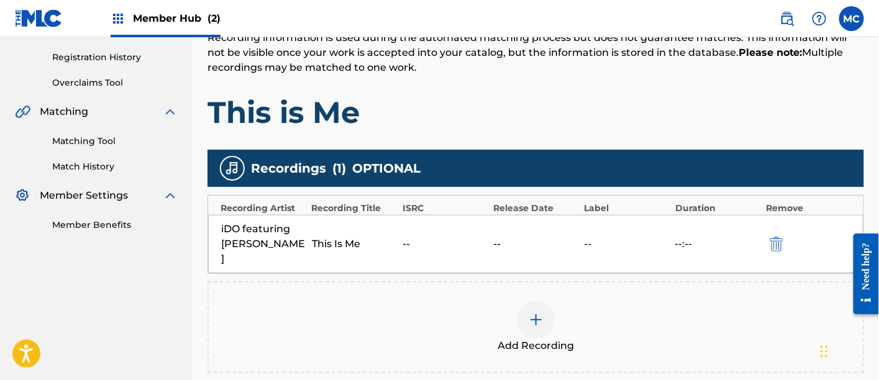
scroll to position [362, 0]
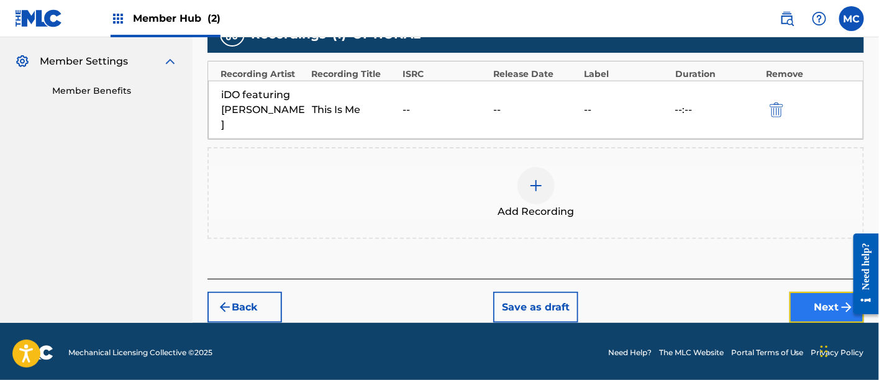
click at [814, 307] on button "Next" at bounding box center [827, 307] width 75 height 31
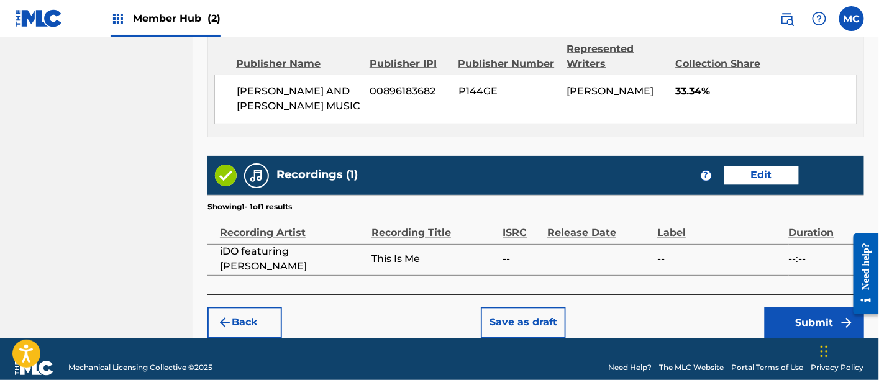
scroll to position [724, 0]
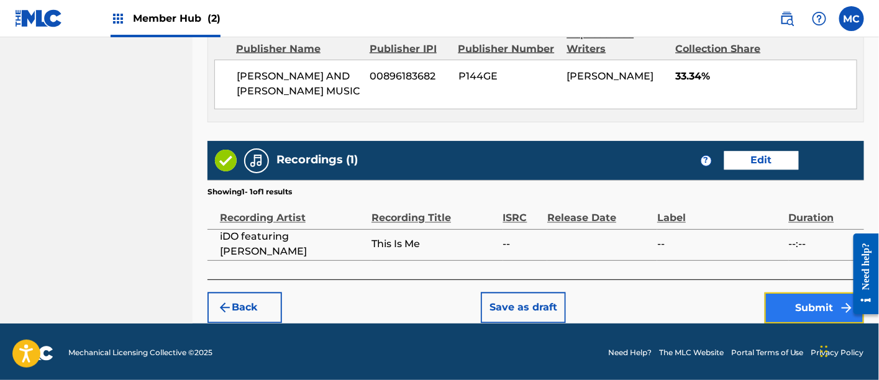
click at [796, 304] on button "Submit" at bounding box center [814, 308] width 99 height 31
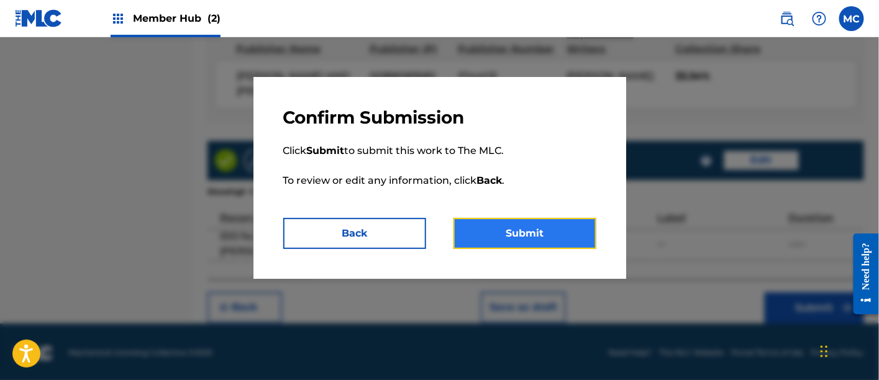
drag, startPoint x: 543, startPoint y: 247, endPoint x: 516, endPoint y: 234, distance: 30.0
click at [516, 234] on button "Submit" at bounding box center [524, 233] width 143 height 31
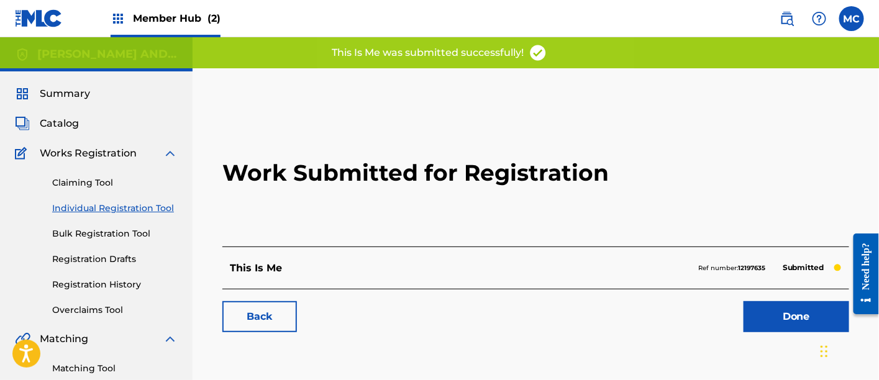
scroll to position [153, 0]
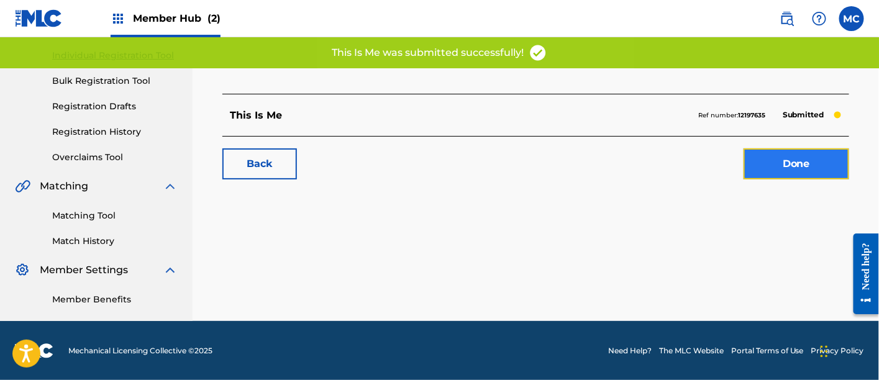
click at [778, 166] on link "Done" at bounding box center [797, 163] width 106 height 31
